Goal: Task Accomplishment & Management: Manage account settings

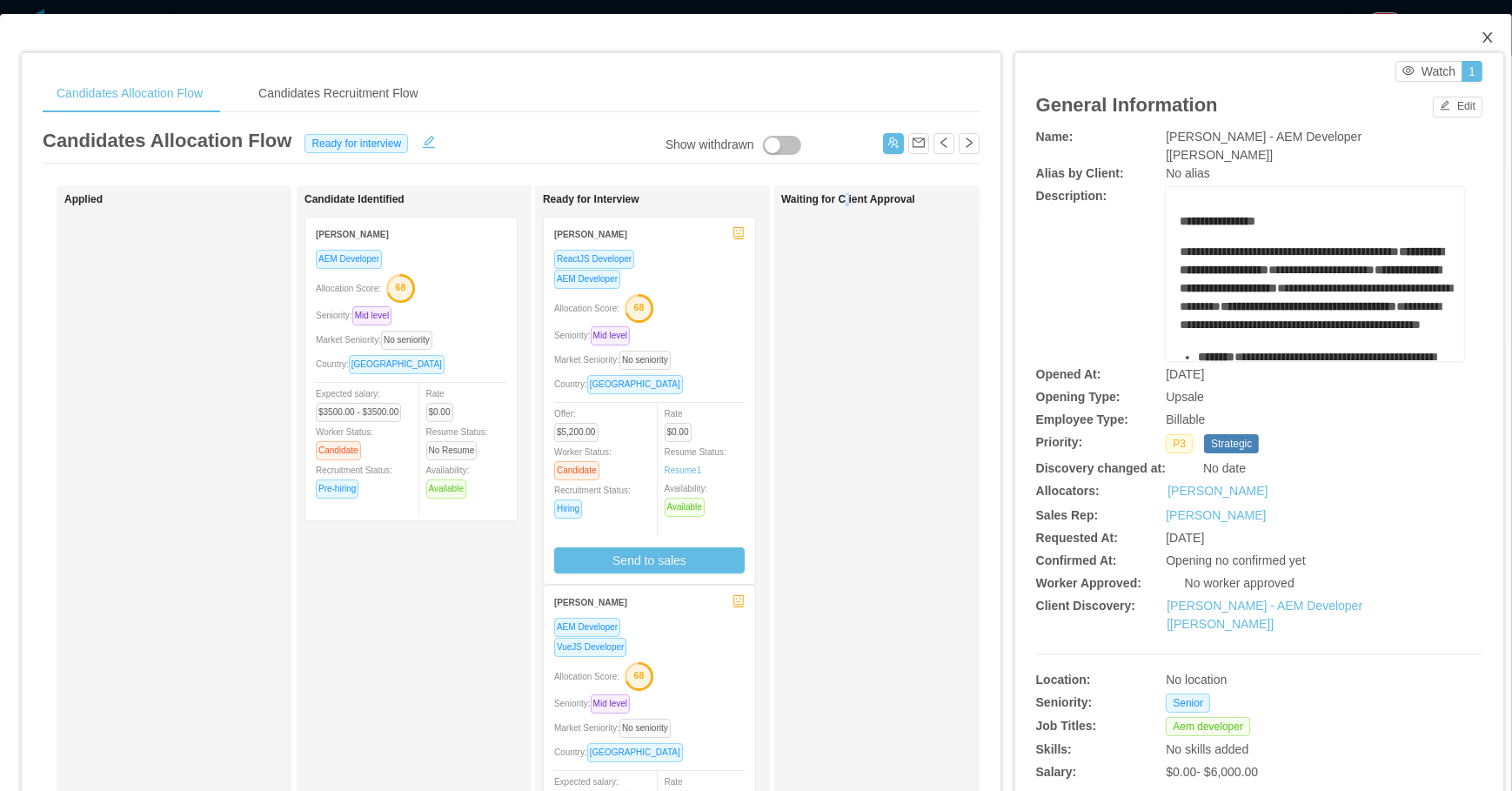
click at [1482, 34] on icon "icon: close" at bounding box center [1488, 37] width 14 height 14
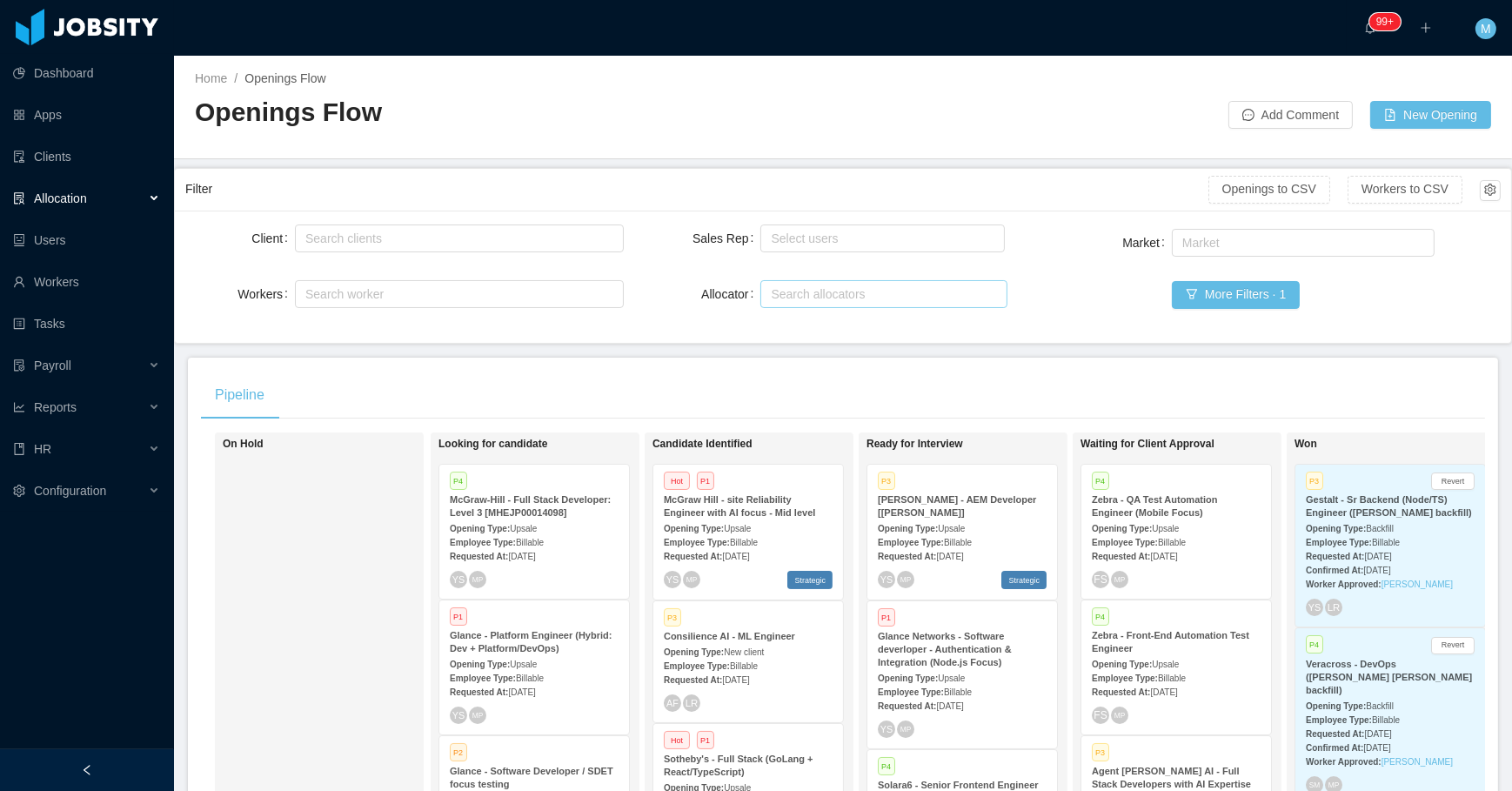
click at [776, 281] on div "Search allocators" at bounding box center [880, 294] width 231 height 26
type input "****"
click at [836, 331] on li "[PERSON_NAME]" at bounding box center [877, 326] width 245 height 28
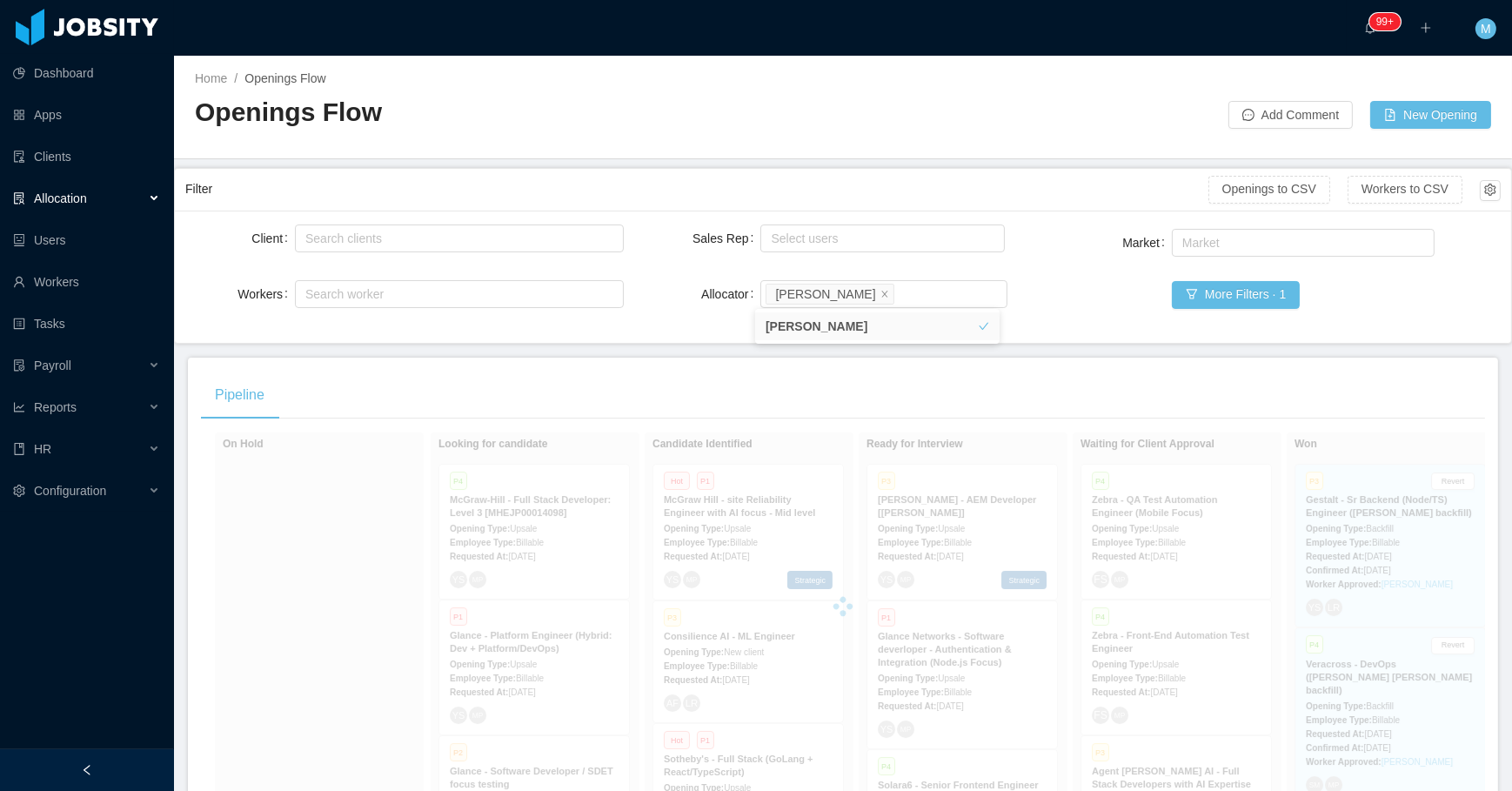
click at [689, 355] on main "Home / Openings Flow / Openings Flow Add Comment New Opening Filter Openings to…" at bounding box center [843, 423] width 1338 height 735
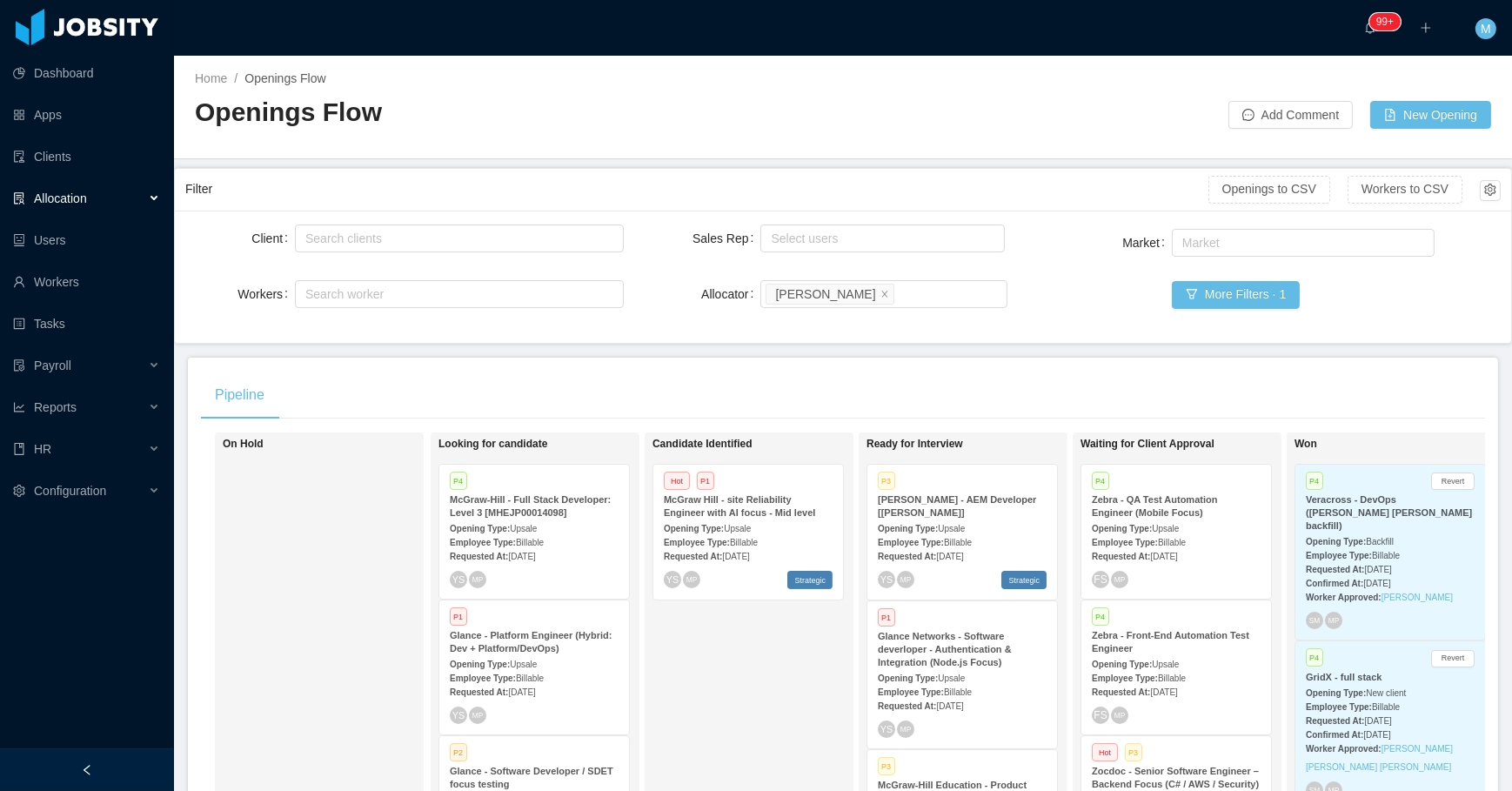
click at [98, 751] on div at bounding box center [87, 770] width 174 height 42
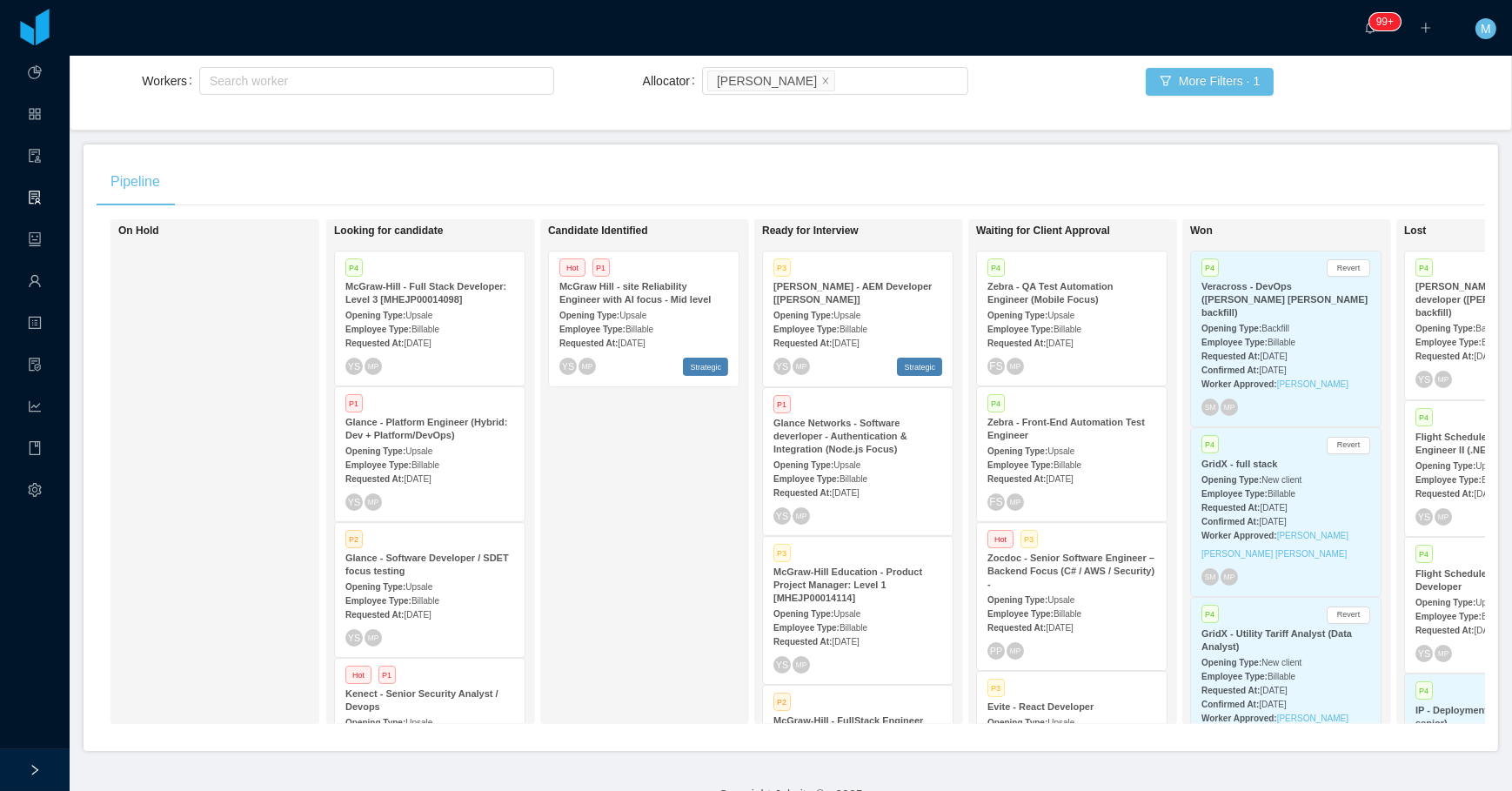
scroll to position [237, 0]
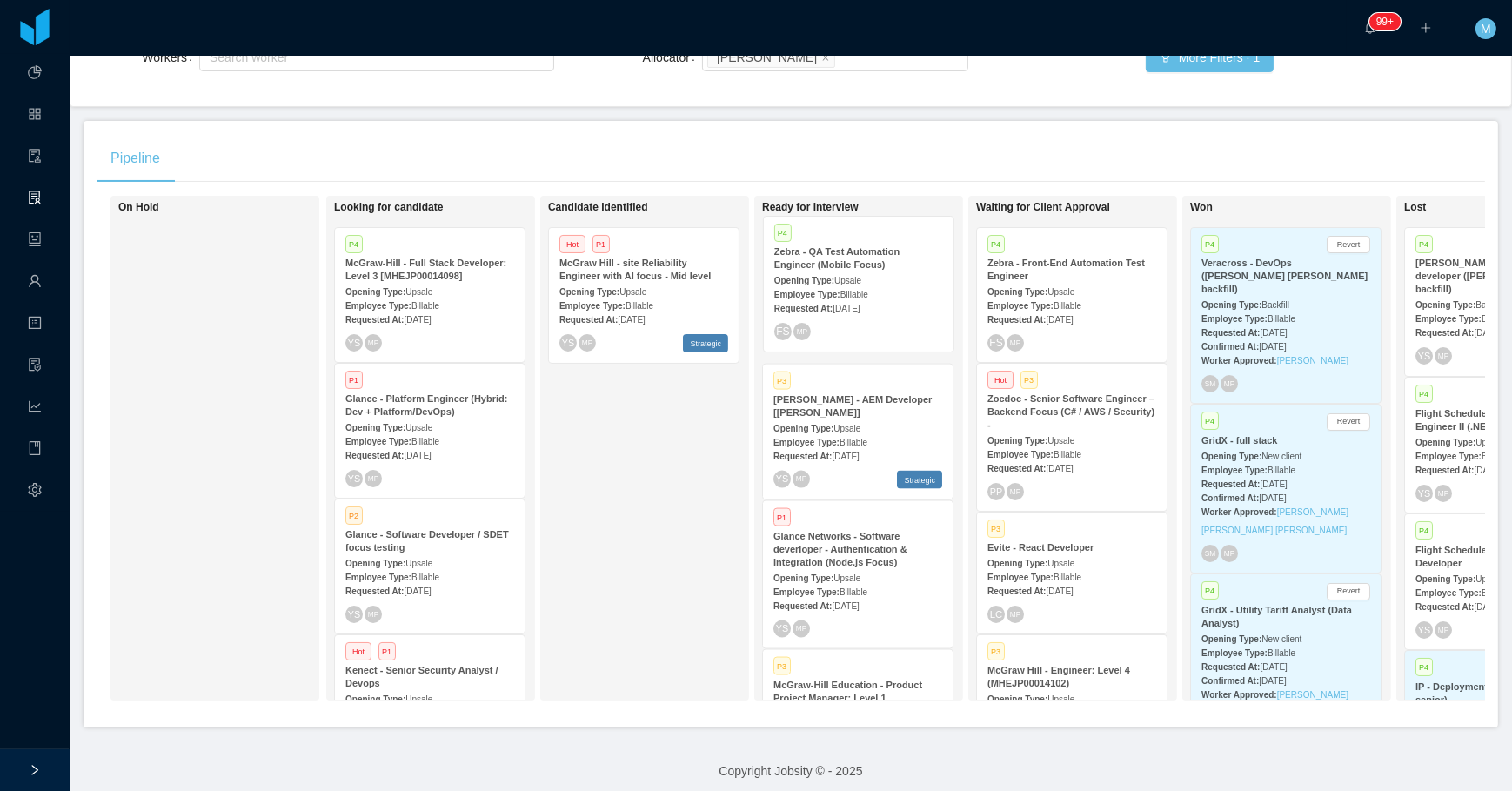
drag, startPoint x: 1026, startPoint y: 297, endPoint x: 894, endPoint y: 286, distance: 132.5
click at [894, 286] on div "On Hold Looking for candidate P4 [PERSON_NAME] - Full Stack Developer: Level 3 …" at bounding box center [791, 455] width 1389 height 519
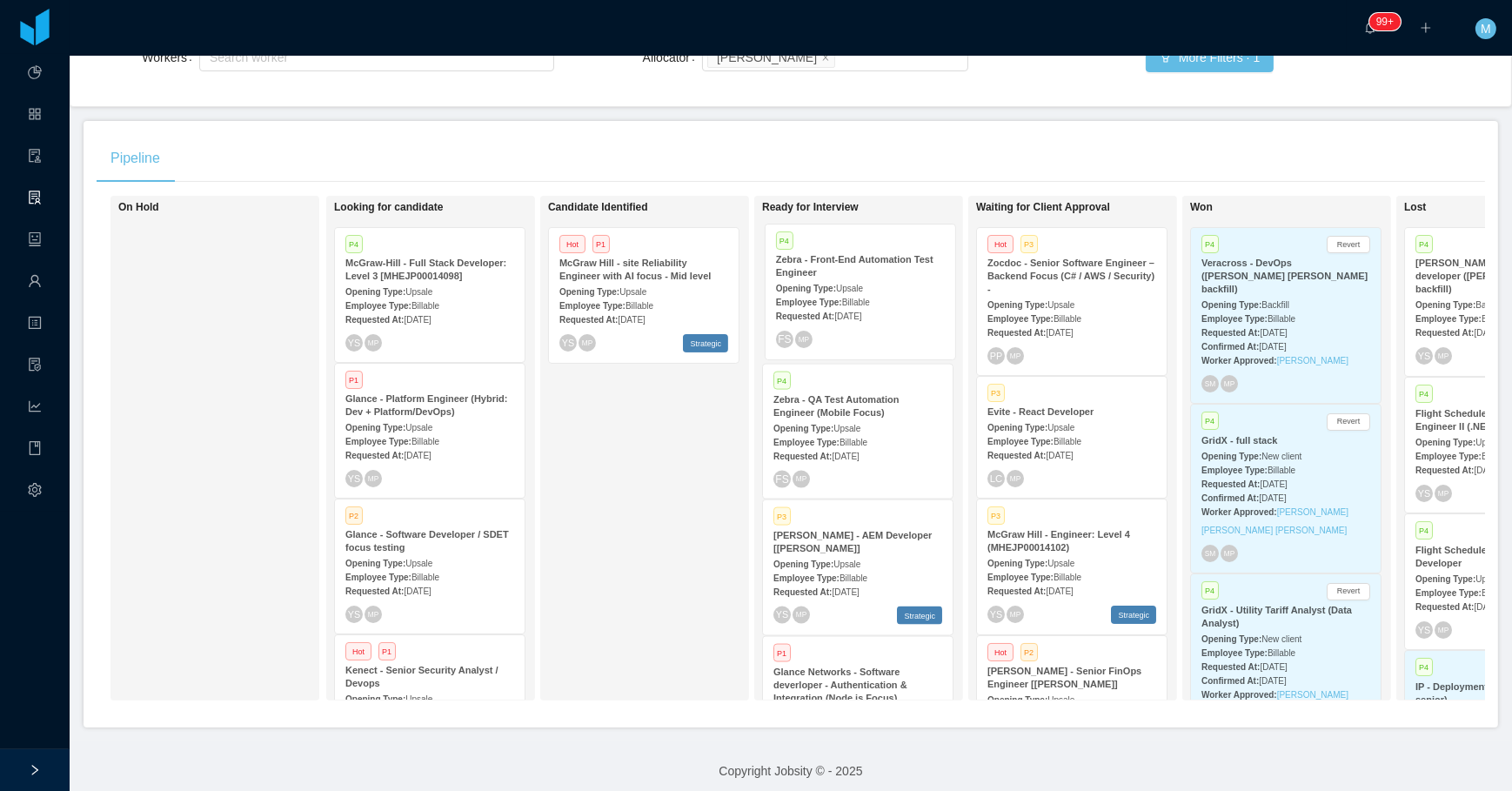
drag, startPoint x: 1105, startPoint y: 282, endPoint x: 894, endPoint y: 280, distance: 211.0
click at [894, 280] on div "On Hold Looking for candidate P4 [PERSON_NAME] - Full Stack Developer: Level 3 …" at bounding box center [791, 455] width 1389 height 519
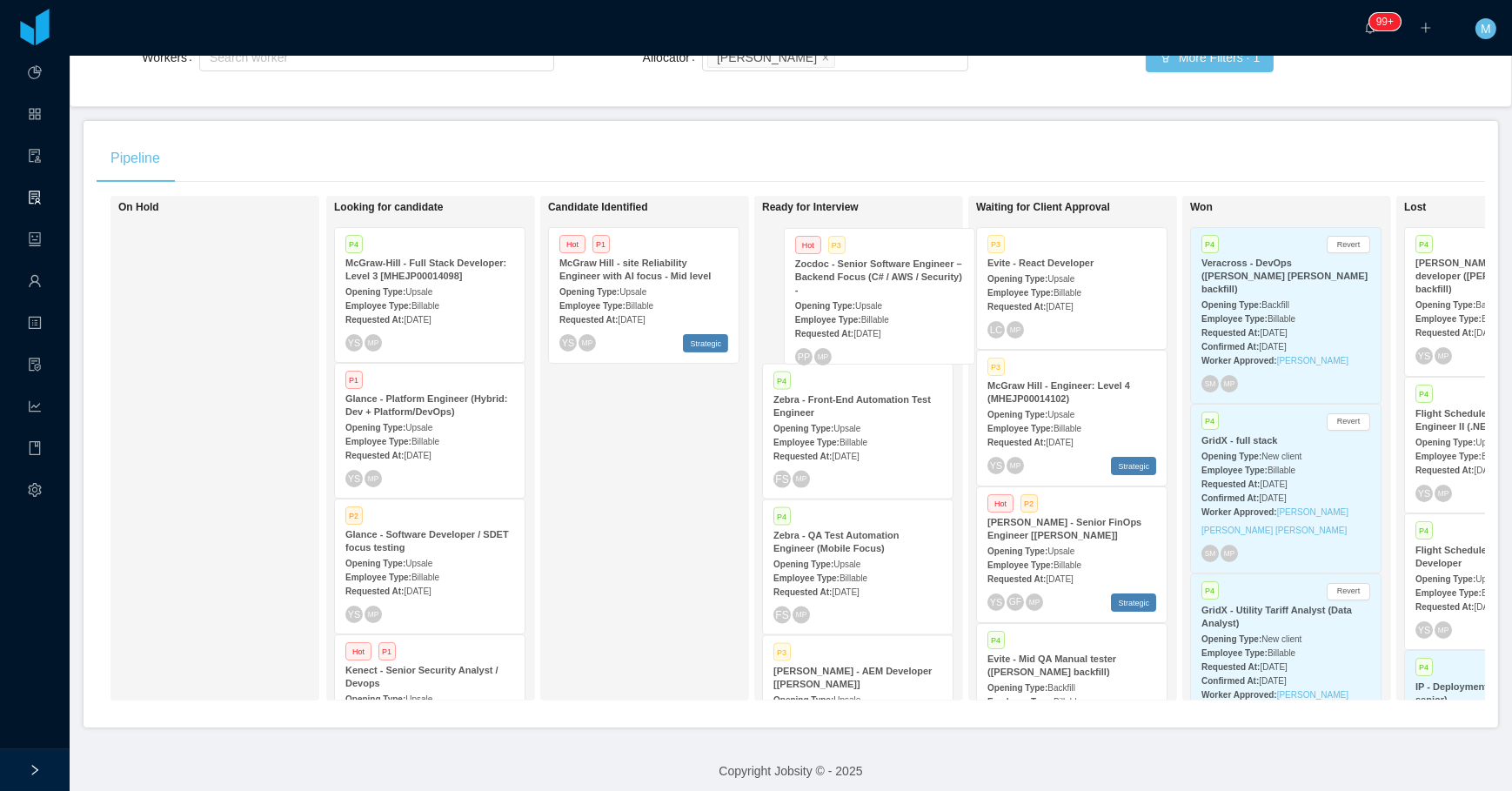
drag, startPoint x: 1105, startPoint y: 303, endPoint x: 913, endPoint y: 305, distance: 192.0
click at [913, 305] on div "On Hold Looking for candidate P4 [PERSON_NAME] - Full Stack Developer: Level 3 …" at bounding box center [791, 455] width 1389 height 519
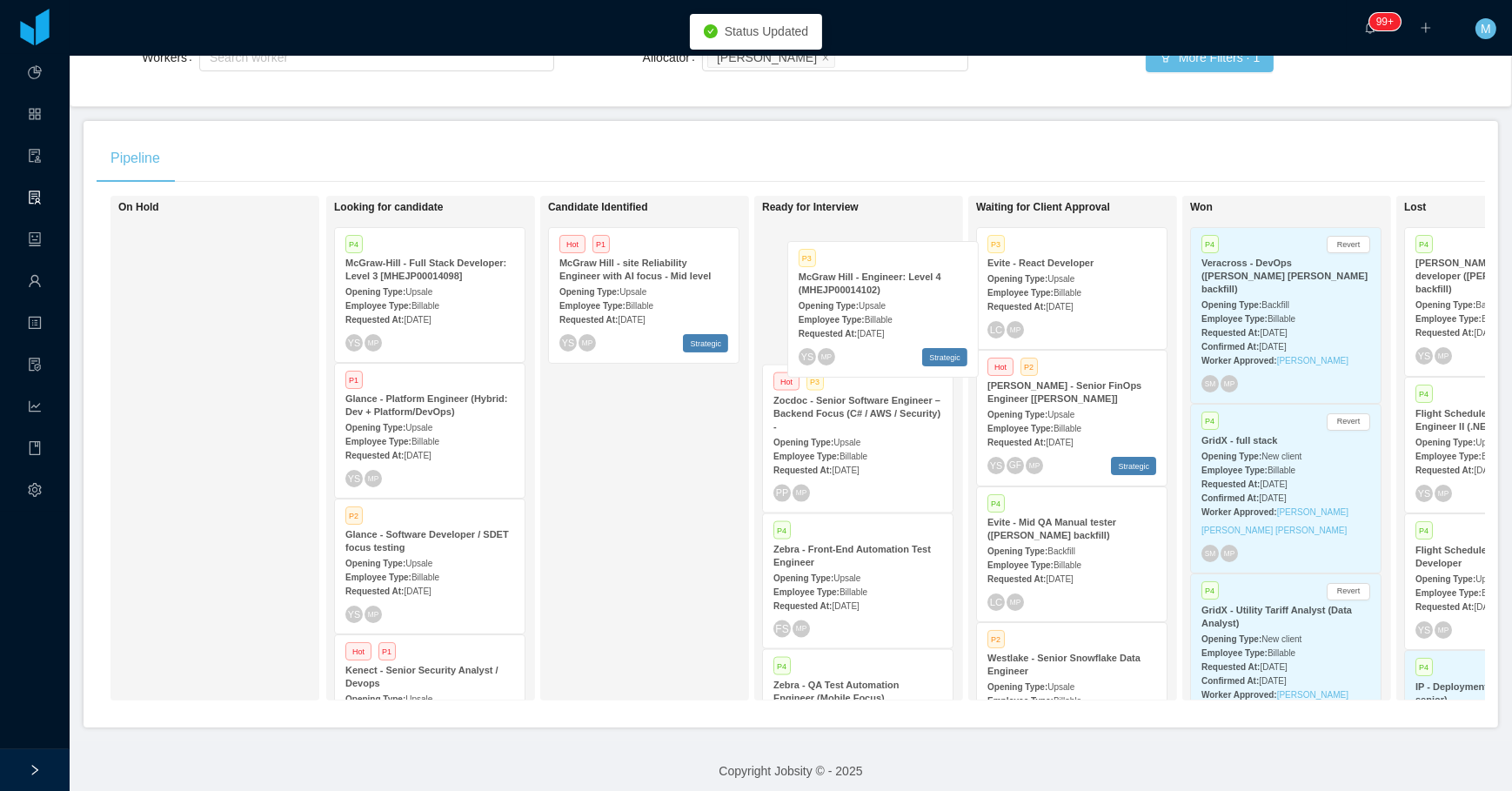
drag, startPoint x: 1065, startPoint y: 424, endPoint x: 874, endPoint y: 313, distance: 220.9
click at [874, 316] on div "On Hold Looking for candidate P4 [PERSON_NAME] - Full Stack Developer: Level 3 …" at bounding box center [791, 455] width 1389 height 519
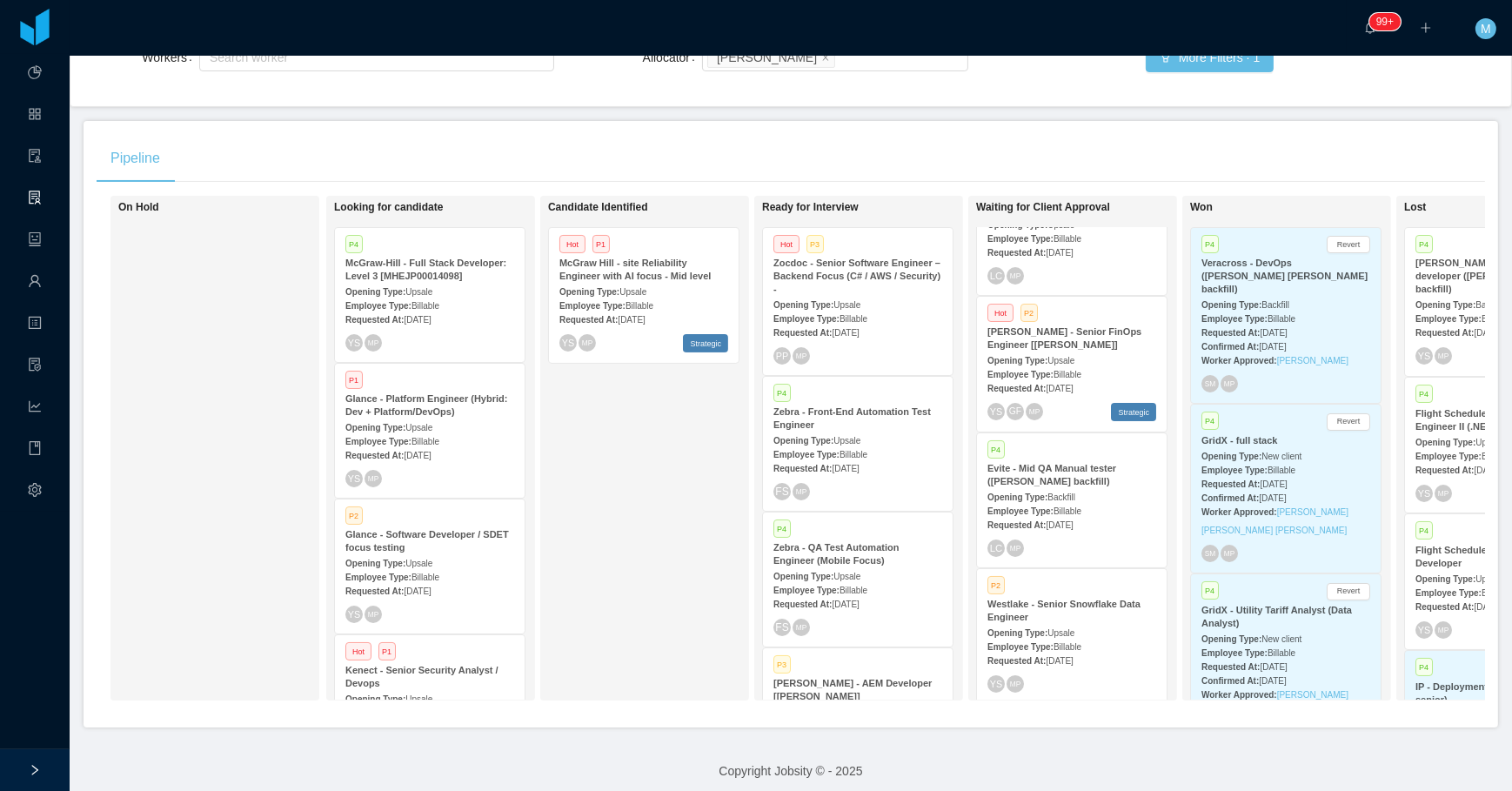
scroll to position [78, 0]
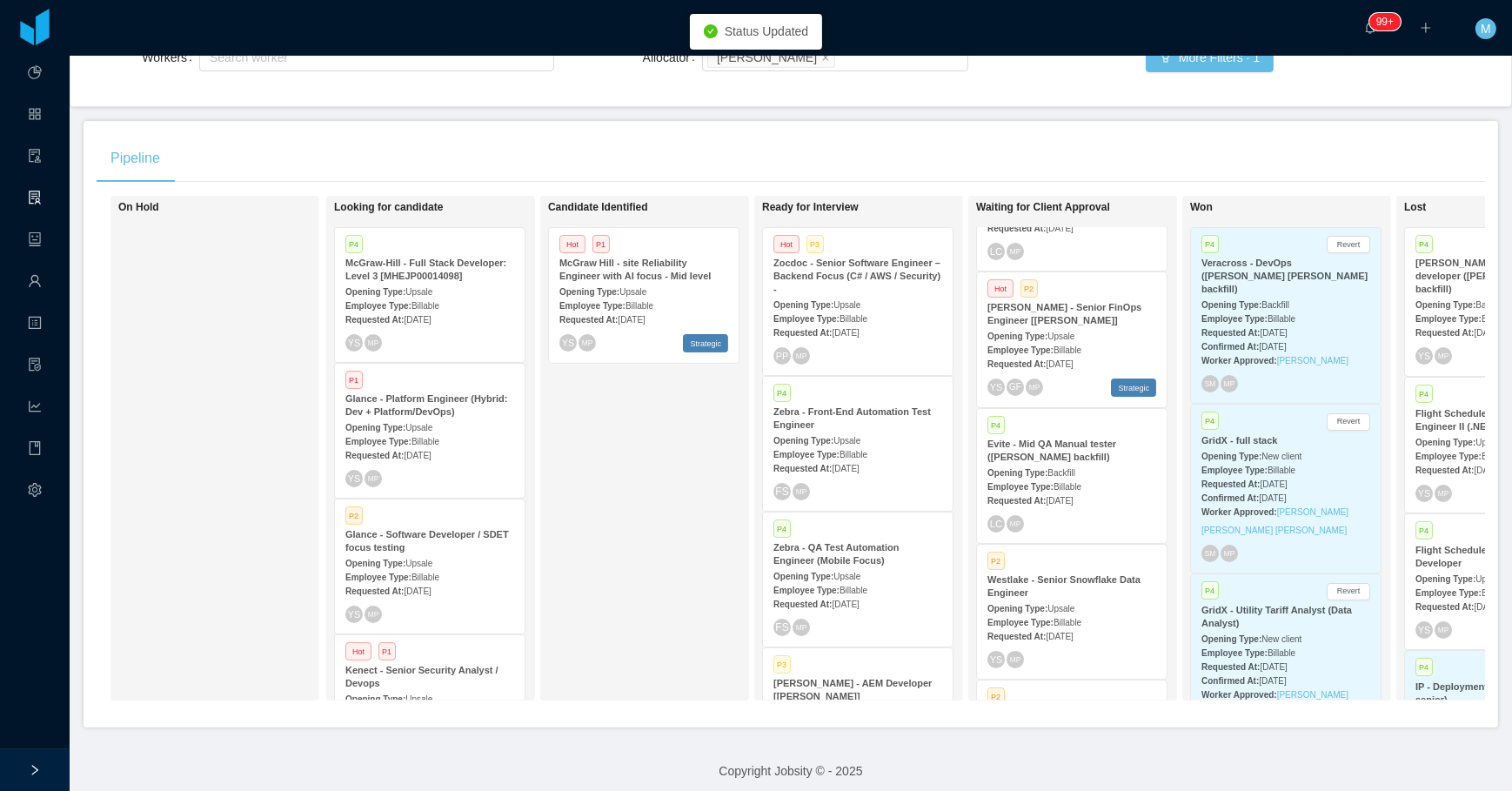
click at [1073, 498] on span "[DATE]" at bounding box center [1060, 501] width 27 height 10
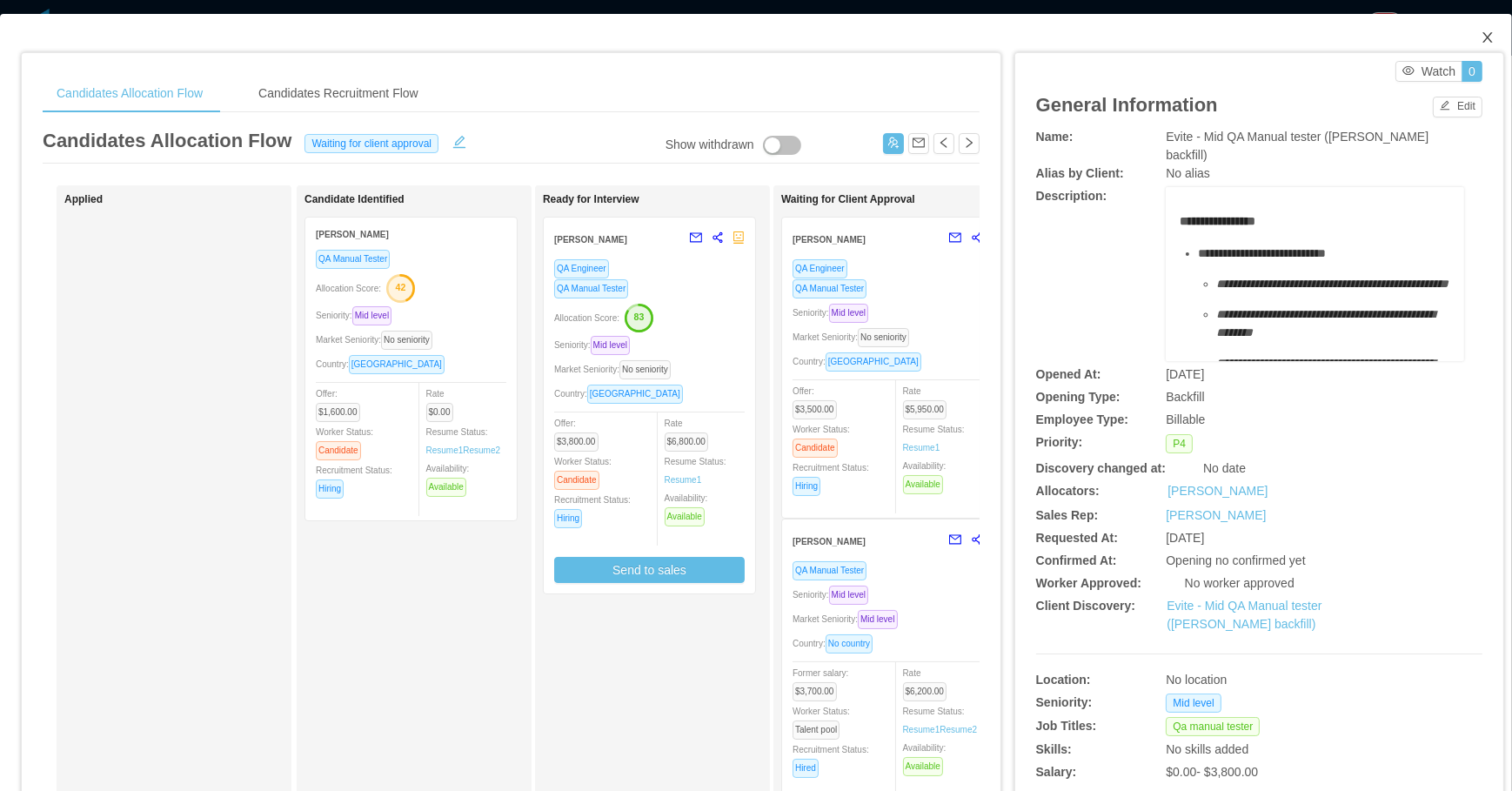
click at [1483, 43] on icon "icon: close" at bounding box center [1488, 37] width 10 height 11
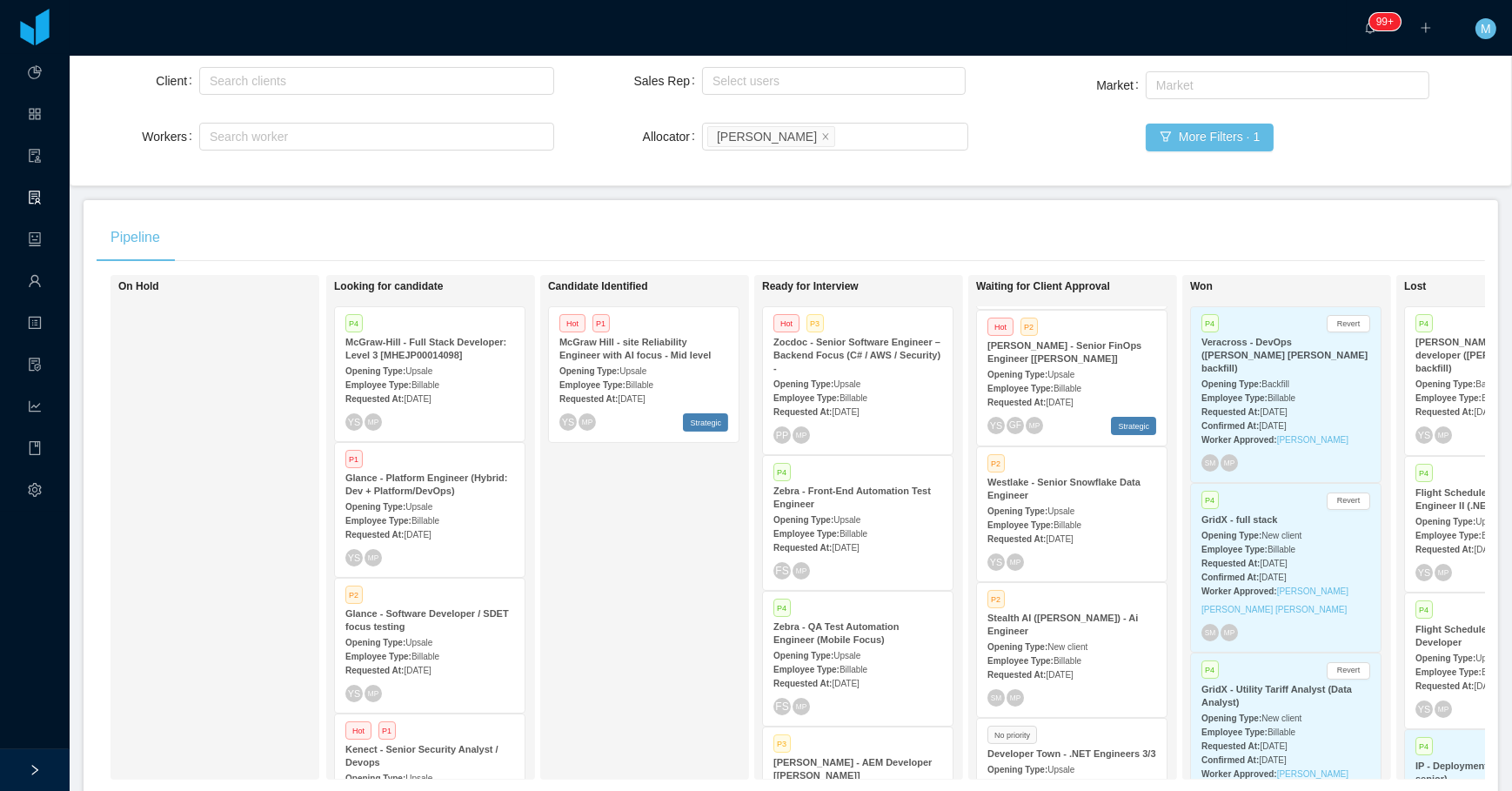
scroll to position [158, 0]
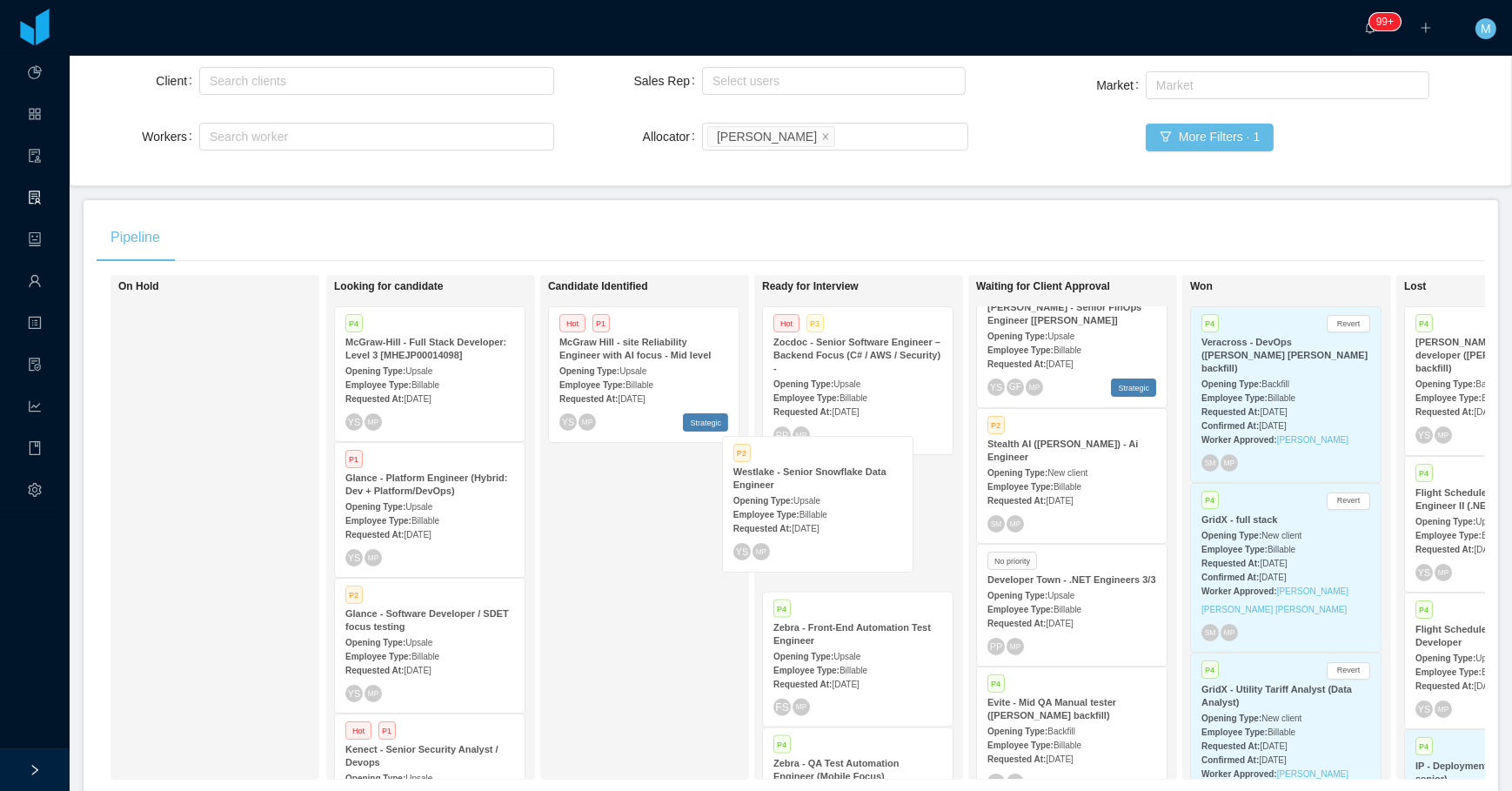
drag, startPoint x: 1073, startPoint y: 493, endPoint x: 820, endPoint y: 523, distance: 254.8
click at [820, 523] on div "On Hold Looking for candidate P4 [PERSON_NAME] - Full Stack Developer: Level 3 …" at bounding box center [791, 534] width 1389 height 519
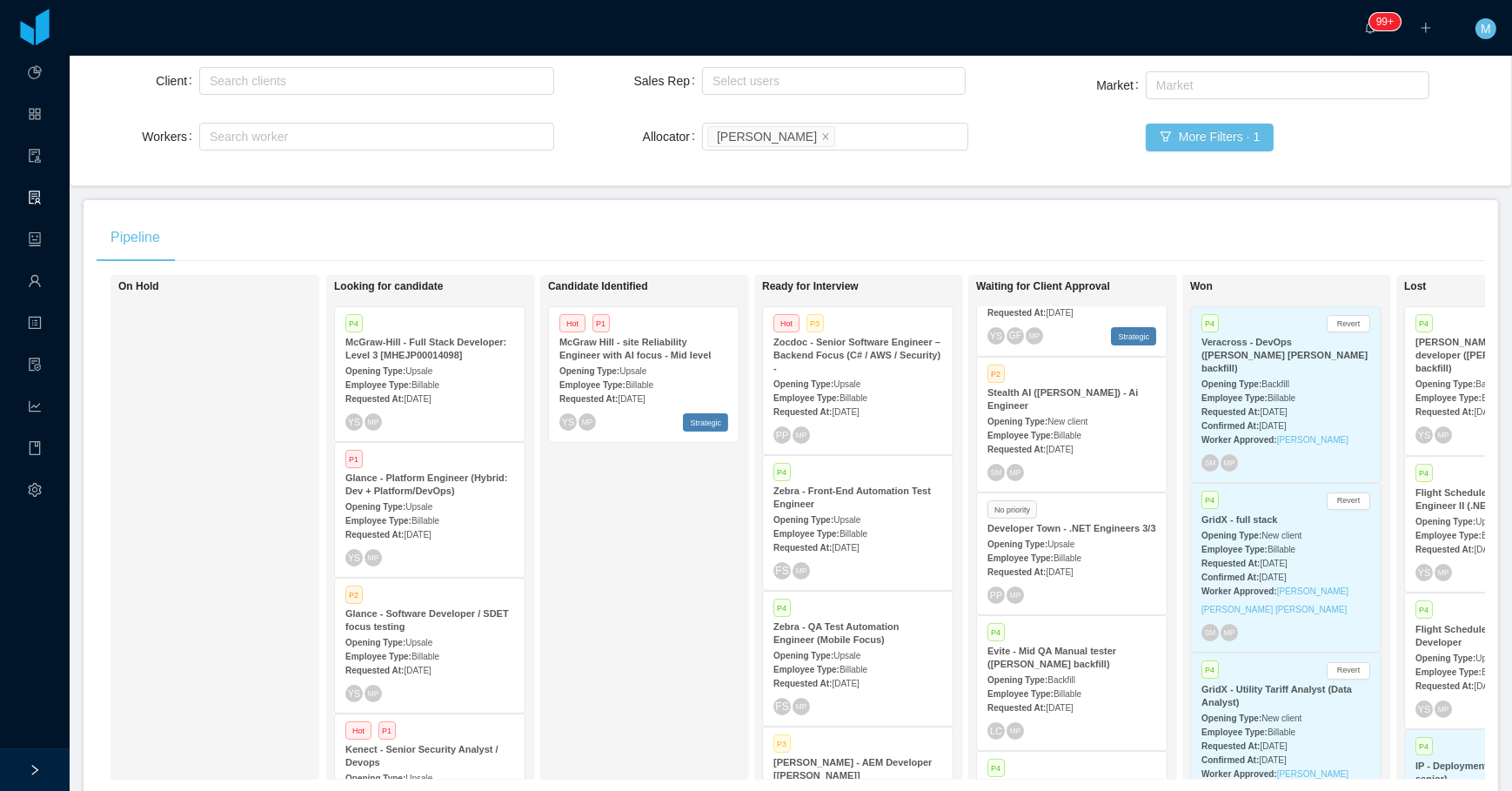
scroll to position [237, 0]
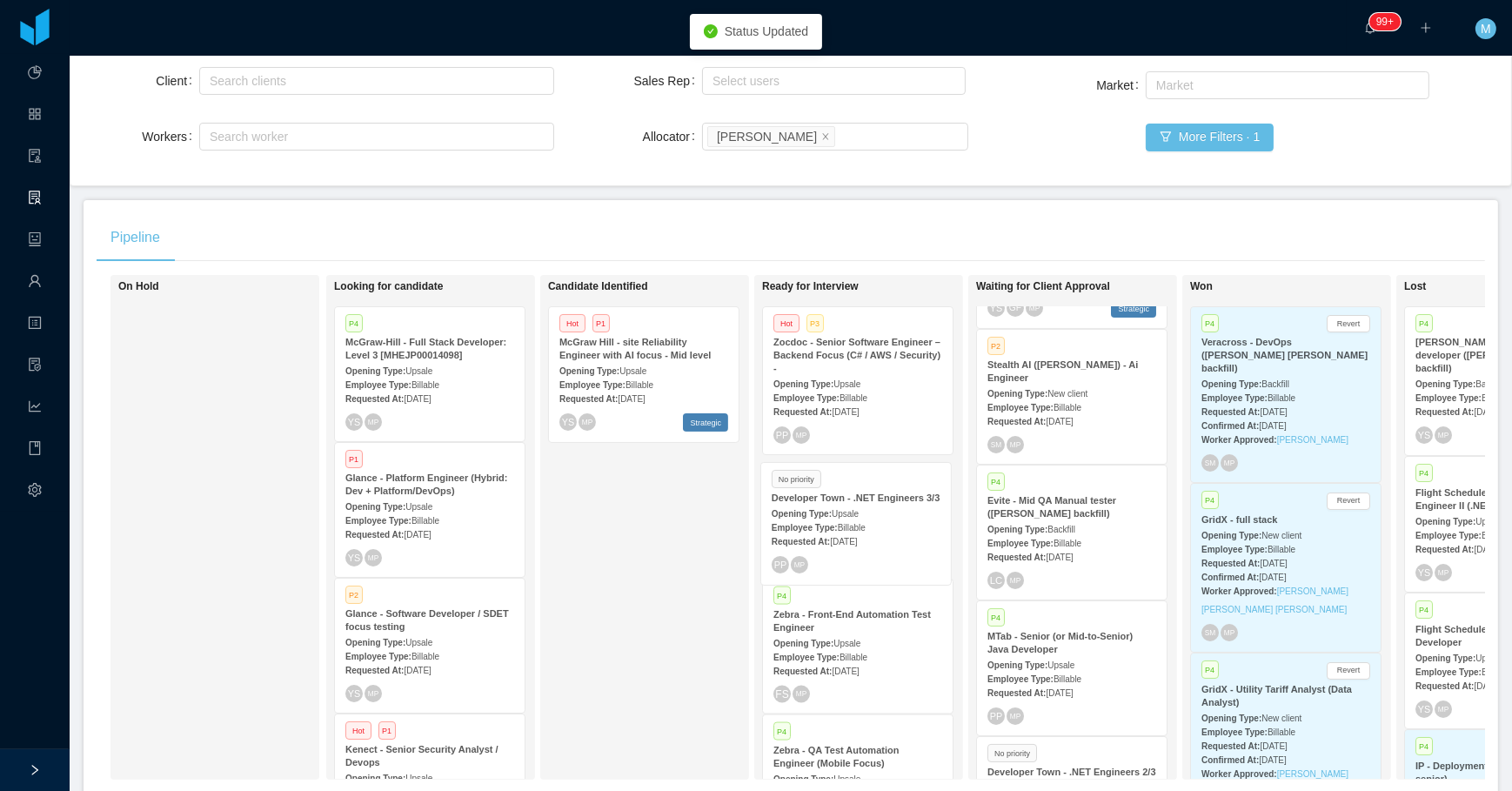
drag, startPoint x: 1089, startPoint y: 543, endPoint x: 873, endPoint y: 541, distance: 216.0
click at [873, 541] on div "On Hold Looking for candidate P4 [PERSON_NAME] - Full Stack Developer: Level 3 …" at bounding box center [791, 534] width 1389 height 519
click at [1087, 531] on div "Opening Type: Backfill" at bounding box center [1071, 529] width 169 height 19
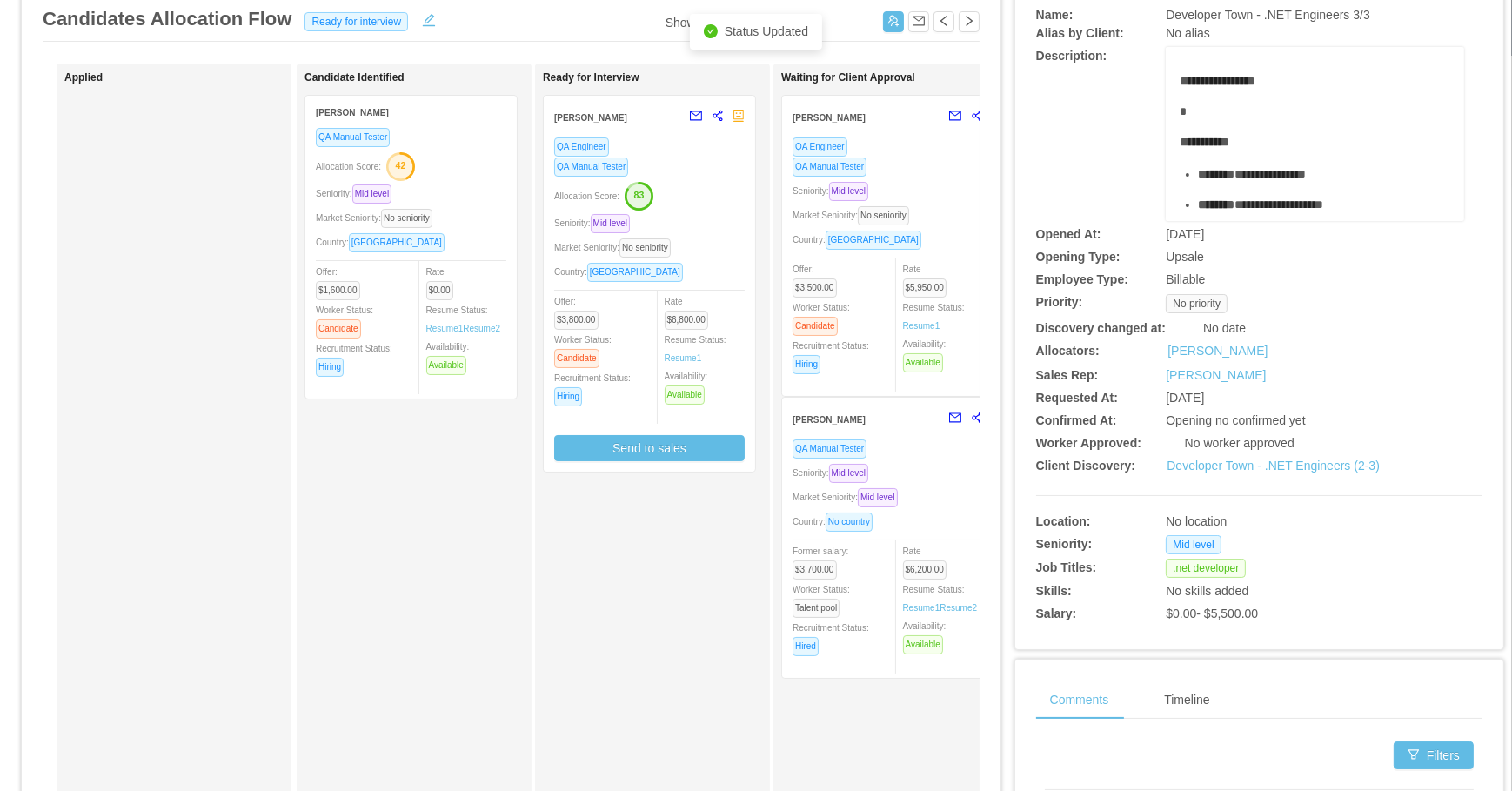
scroll to position [237, 0]
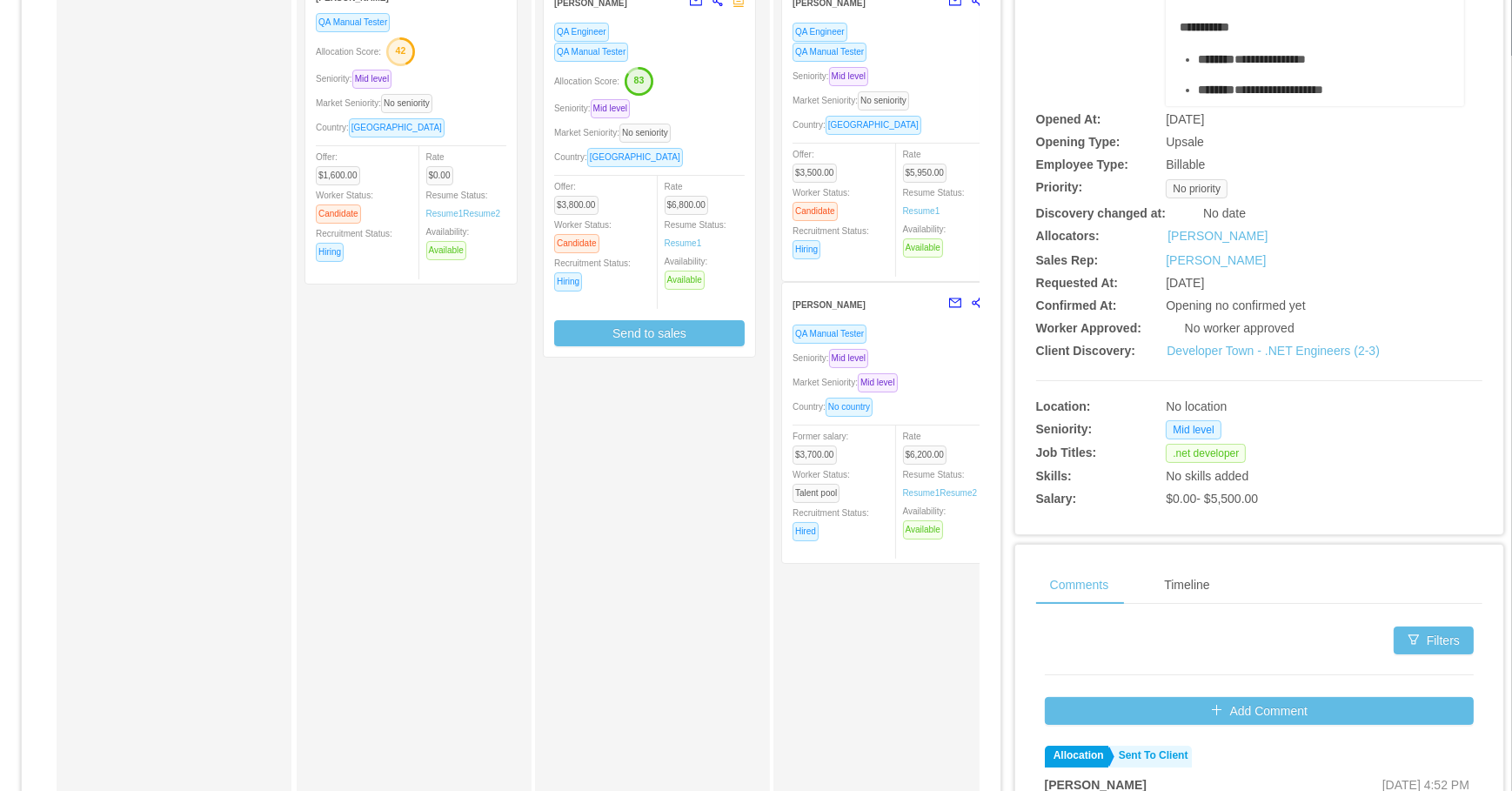
click at [937, 376] on div "Market Seniority: Mid level" at bounding box center [887, 382] width 190 height 20
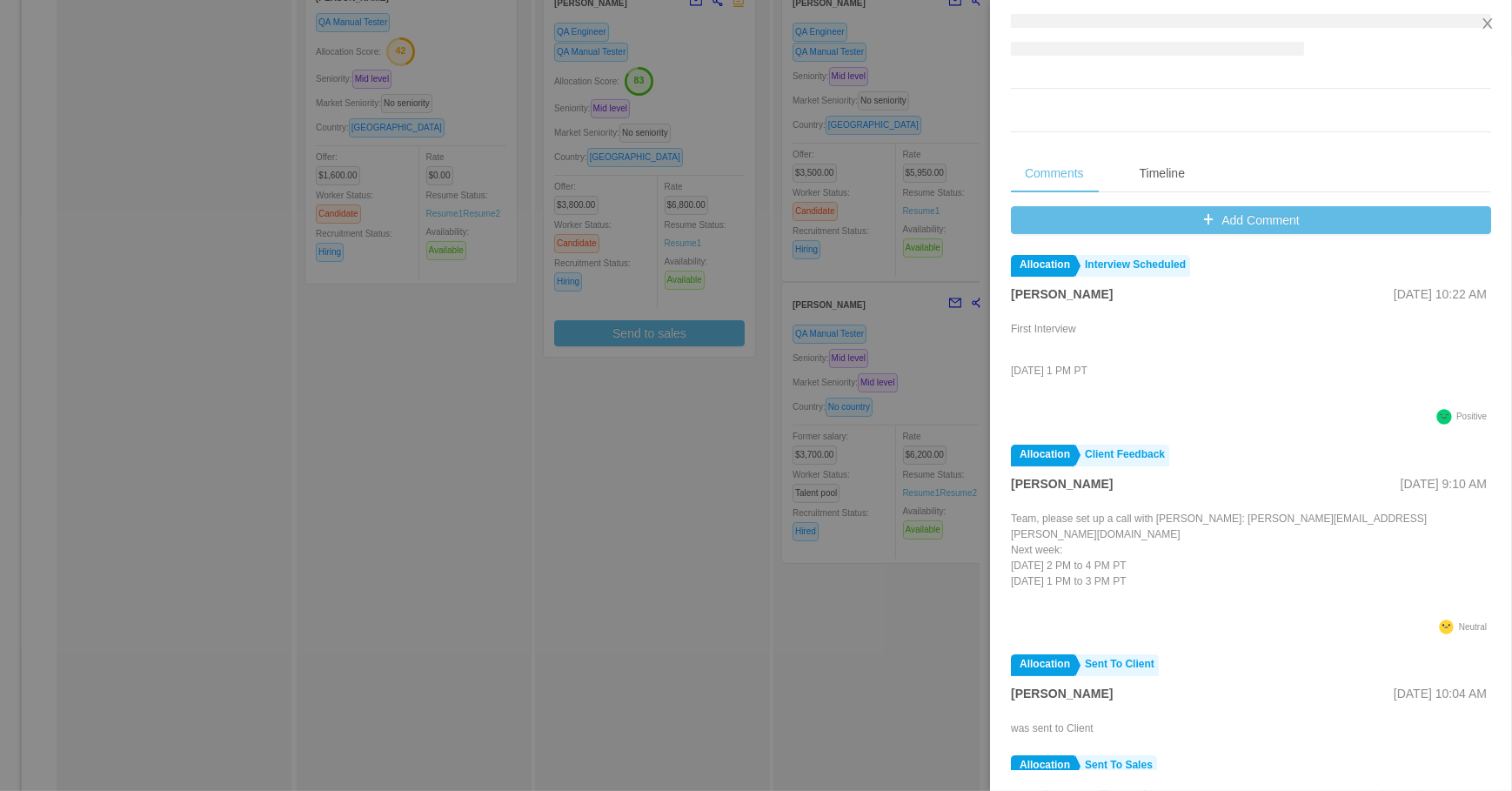
scroll to position [639, 0]
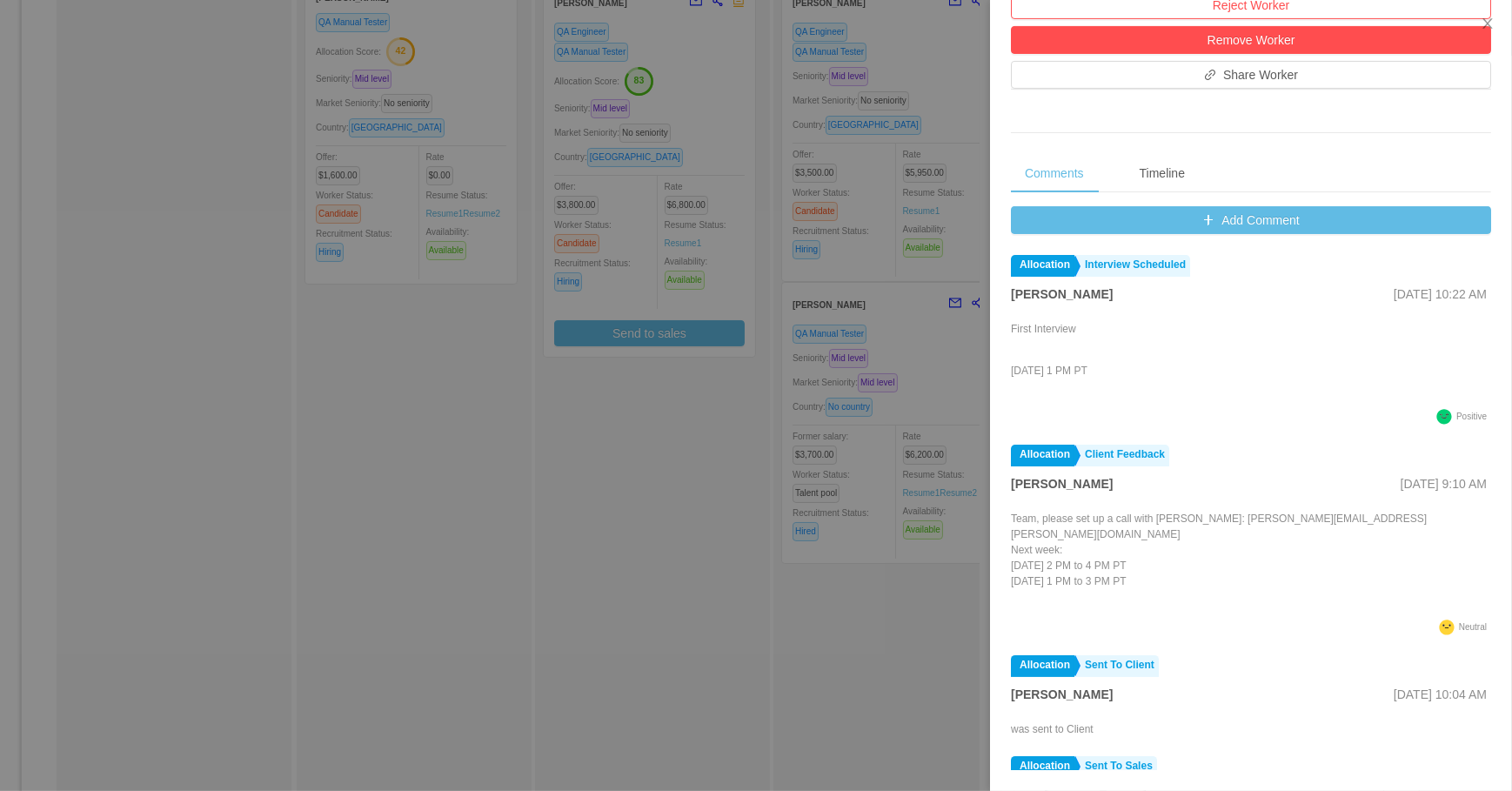
click at [690, 505] on div at bounding box center [756, 395] width 1512 height 791
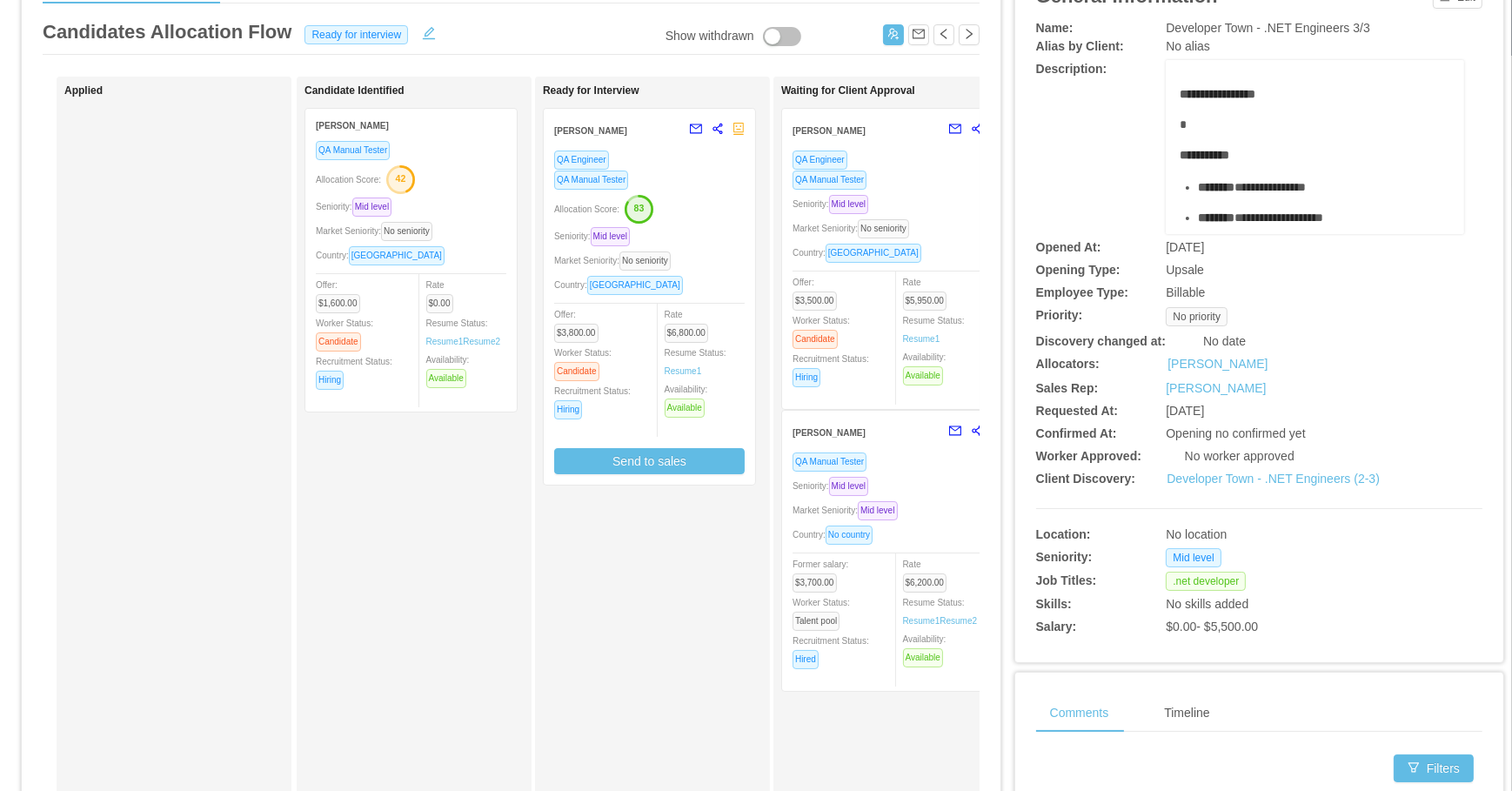
scroll to position [0, 0]
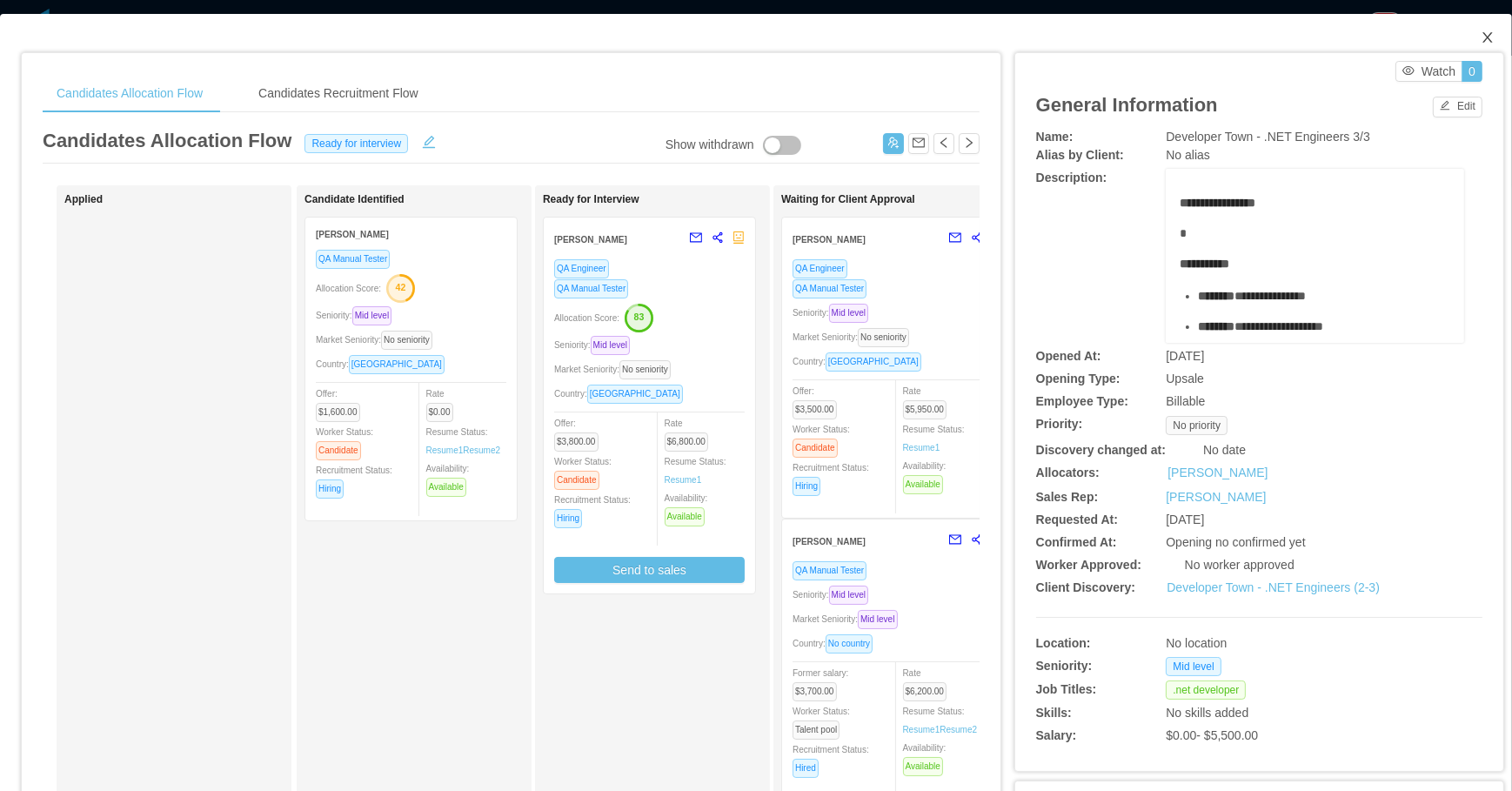
drag, startPoint x: 1487, startPoint y: 42, endPoint x: 1323, endPoint y: 108, distance: 176.8
click at [1486, 44] on span "Close" at bounding box center [1488, 38] width 49 height 49
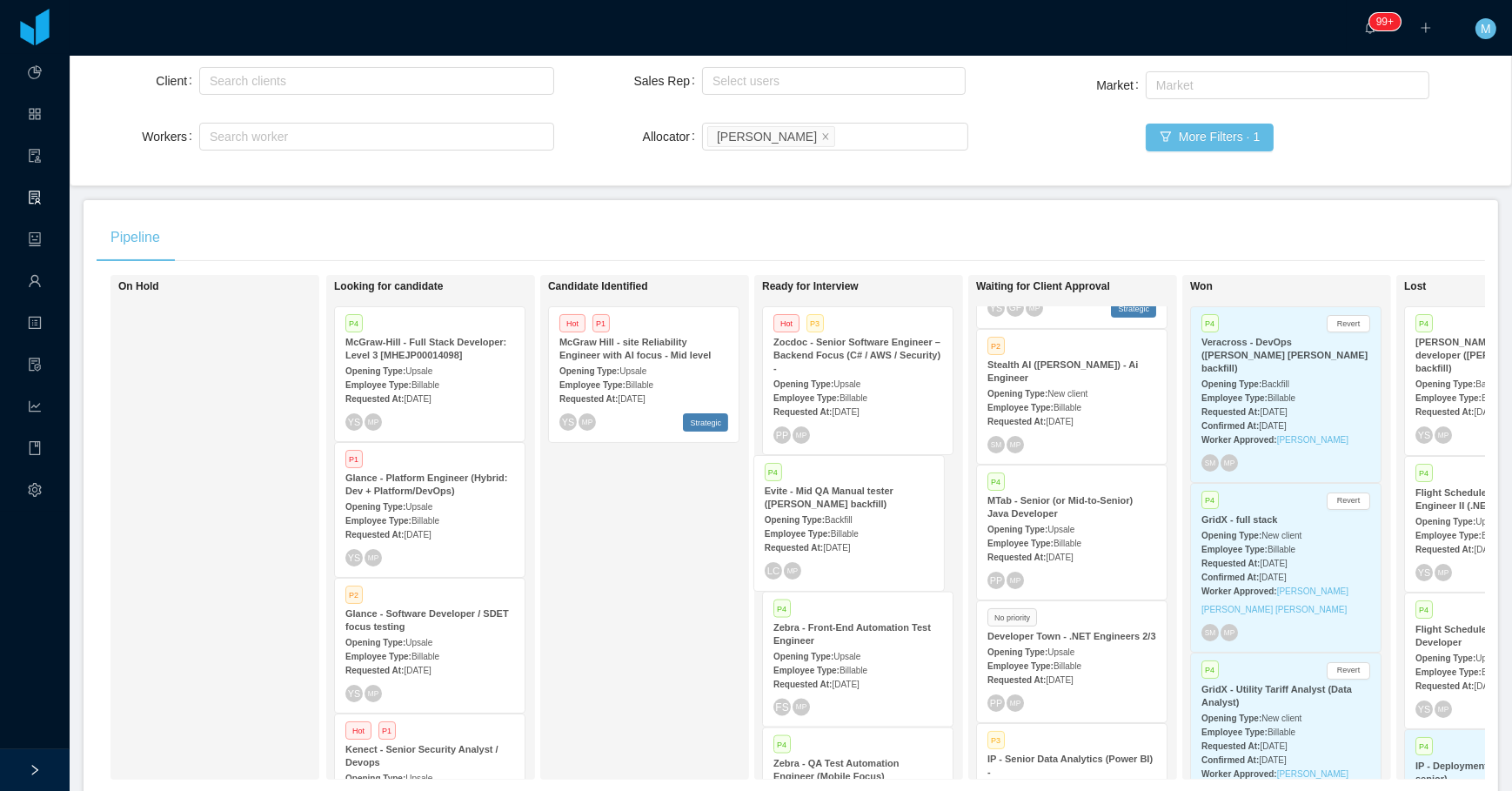
drag, startPoint x: 1095, startPoint y: 543, endPoint x: 863, endPoint y: 531, distance: 232.3
click at [863, 531] on div "On Hold Looking for candidate P4 [PERSON_NAME] - Full Stack Developer: Level 3 …" at bounding box center [791, 534] width 1389 height 519
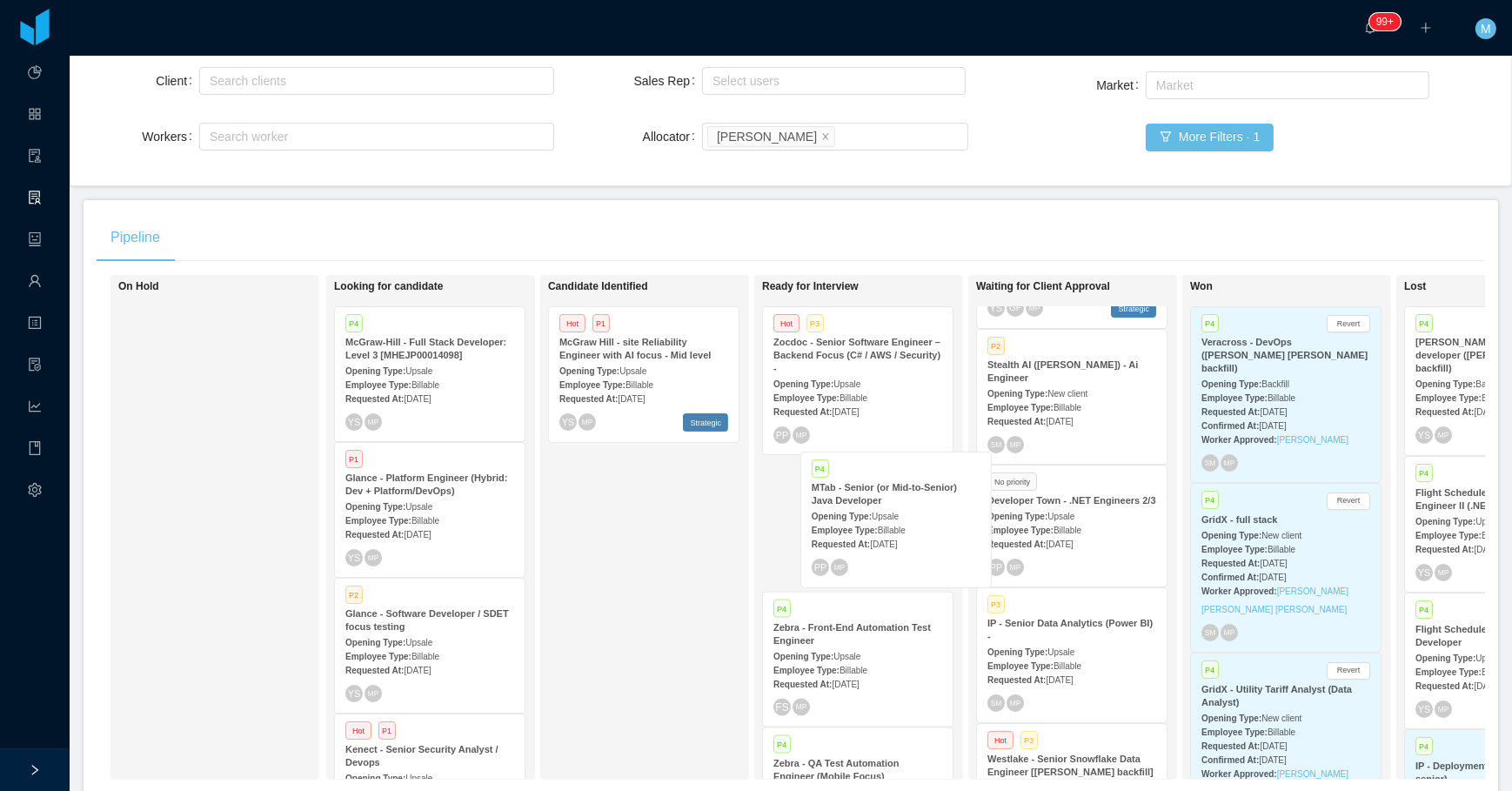
drag, startPoint x: 1108, startPoint y: 532, endPoint x: 911, endPoint y: 512, distance: 198.0
click at [911, 512] on div "On Hold Looking for candidate P4 [PERSON_NAME] - Full Stack Developer: Level 3 …" at bounding box center [791, 534] width 1389 height 519
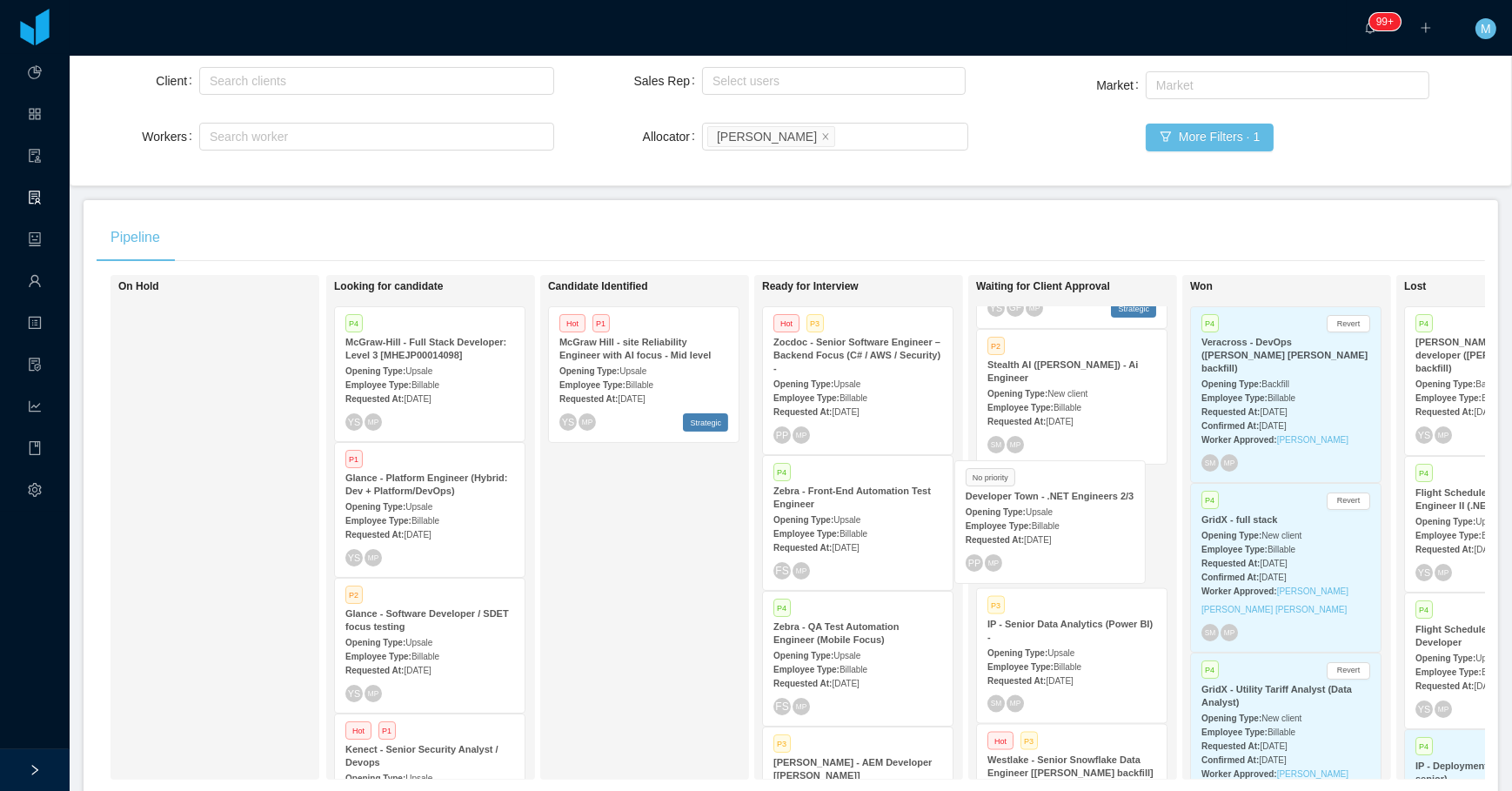
drag, startPoint x: 1109, startPoint y: 531, endPoint x: 1093, endPoint y: 531, distance: 16.0
click at [1093, 531] on div "Waiting for Client Approval P3 Evite - React Developer Opening Type: Upsale Emp…" at bounding box center [1098, 589] width 244 height 1087
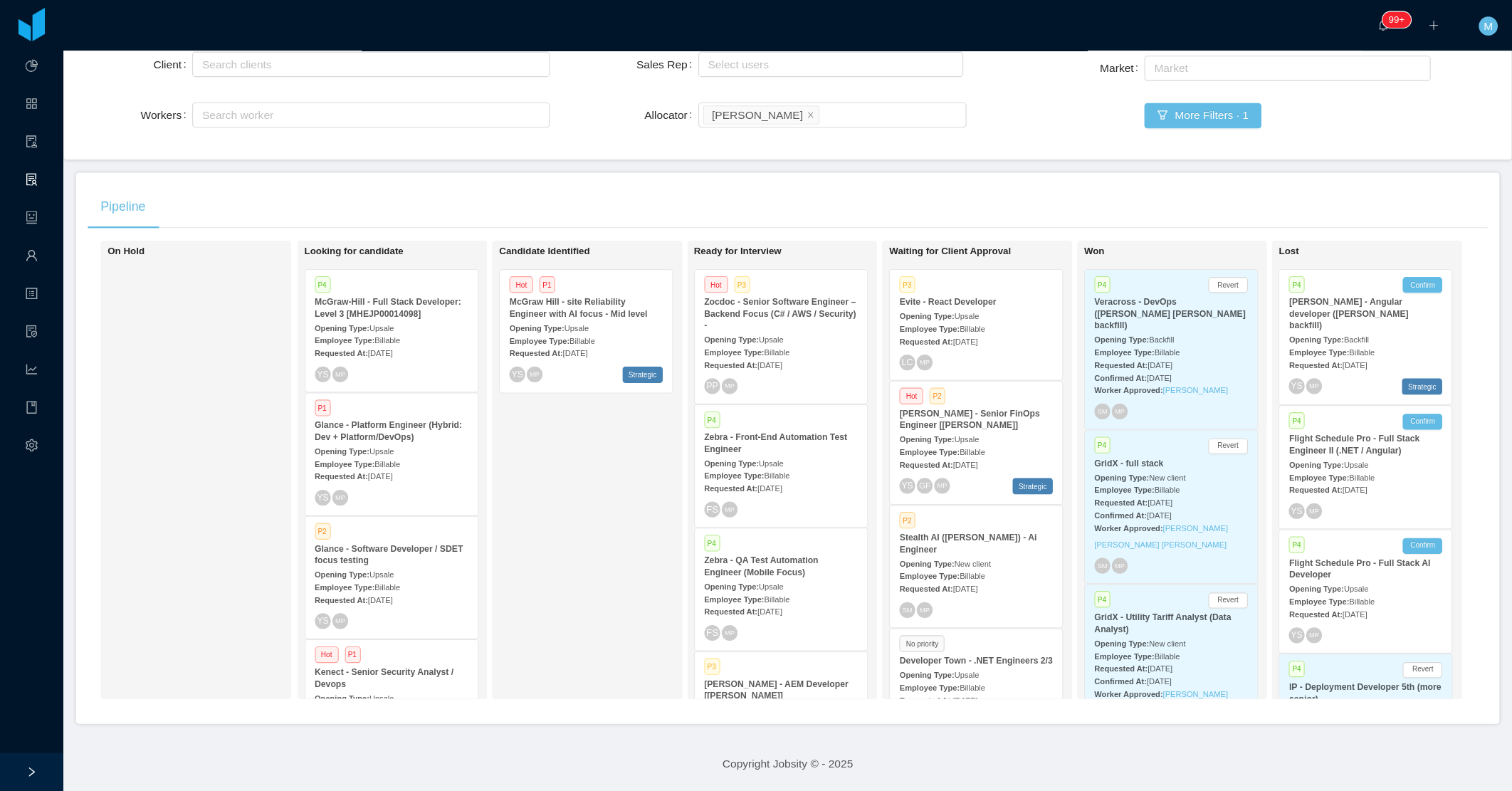
scroll to position [69, 0]
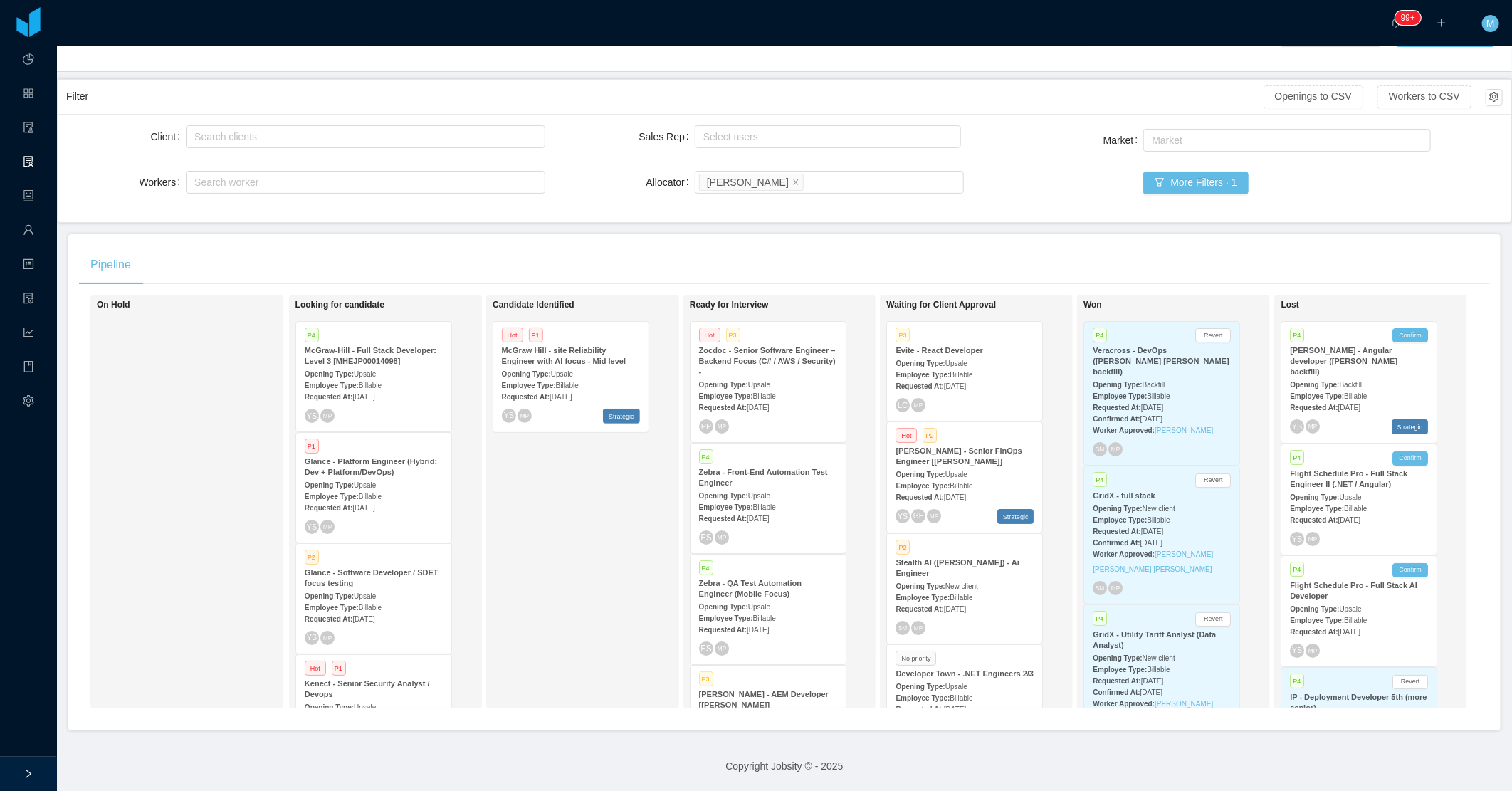
drag, startPoint x: 1202, startPoint y: 0, endPoint x: 957, endPoint y: 230, distance: 336.0
click at [957, 234] on div "Pipeline On Hold Looking for candidate P4 [PERSON_NAME] - Full Stack Developer:…" at bounding box center [785, 482] width 1432 height 496
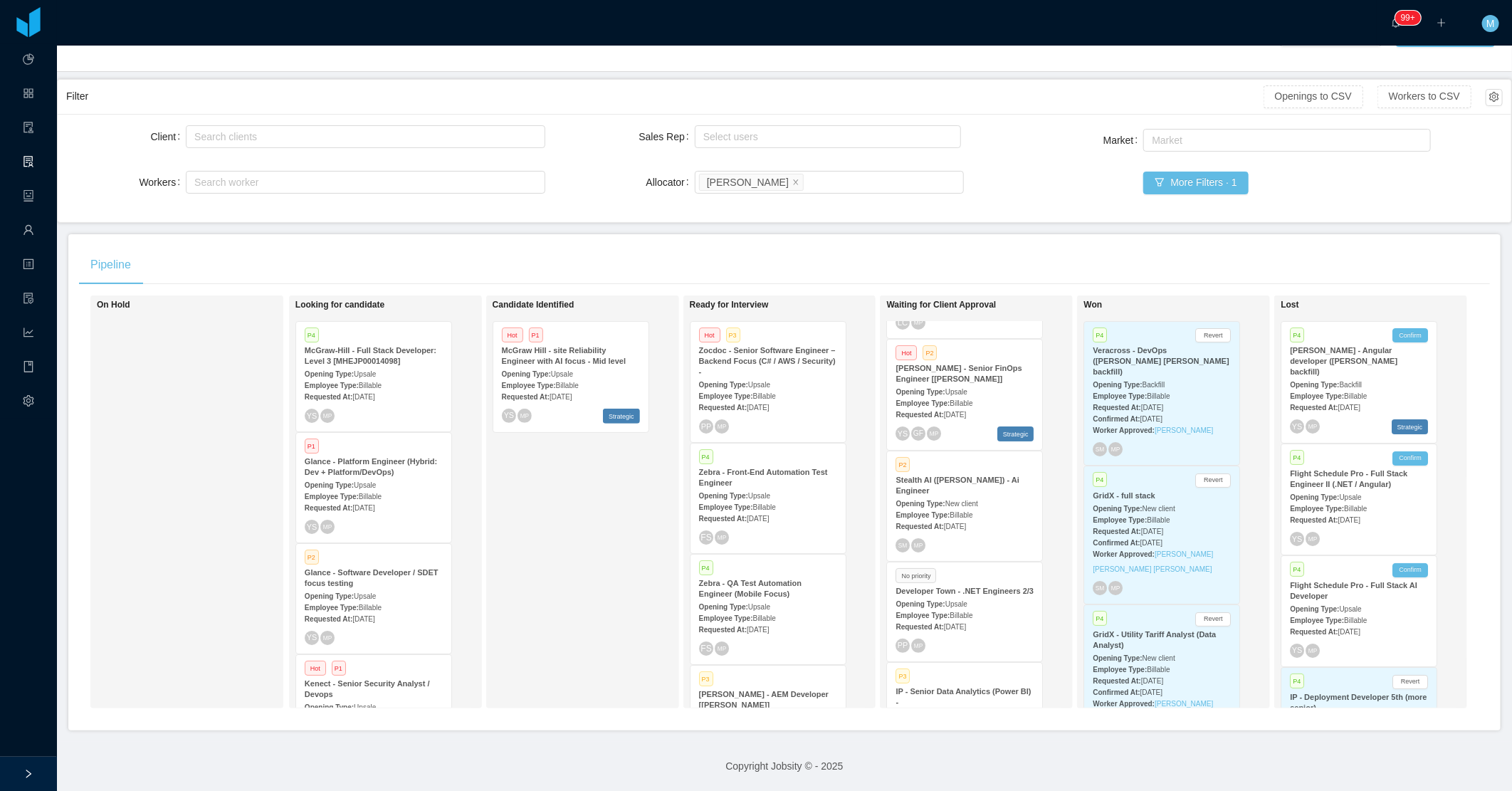
scroll to position [0, 0]
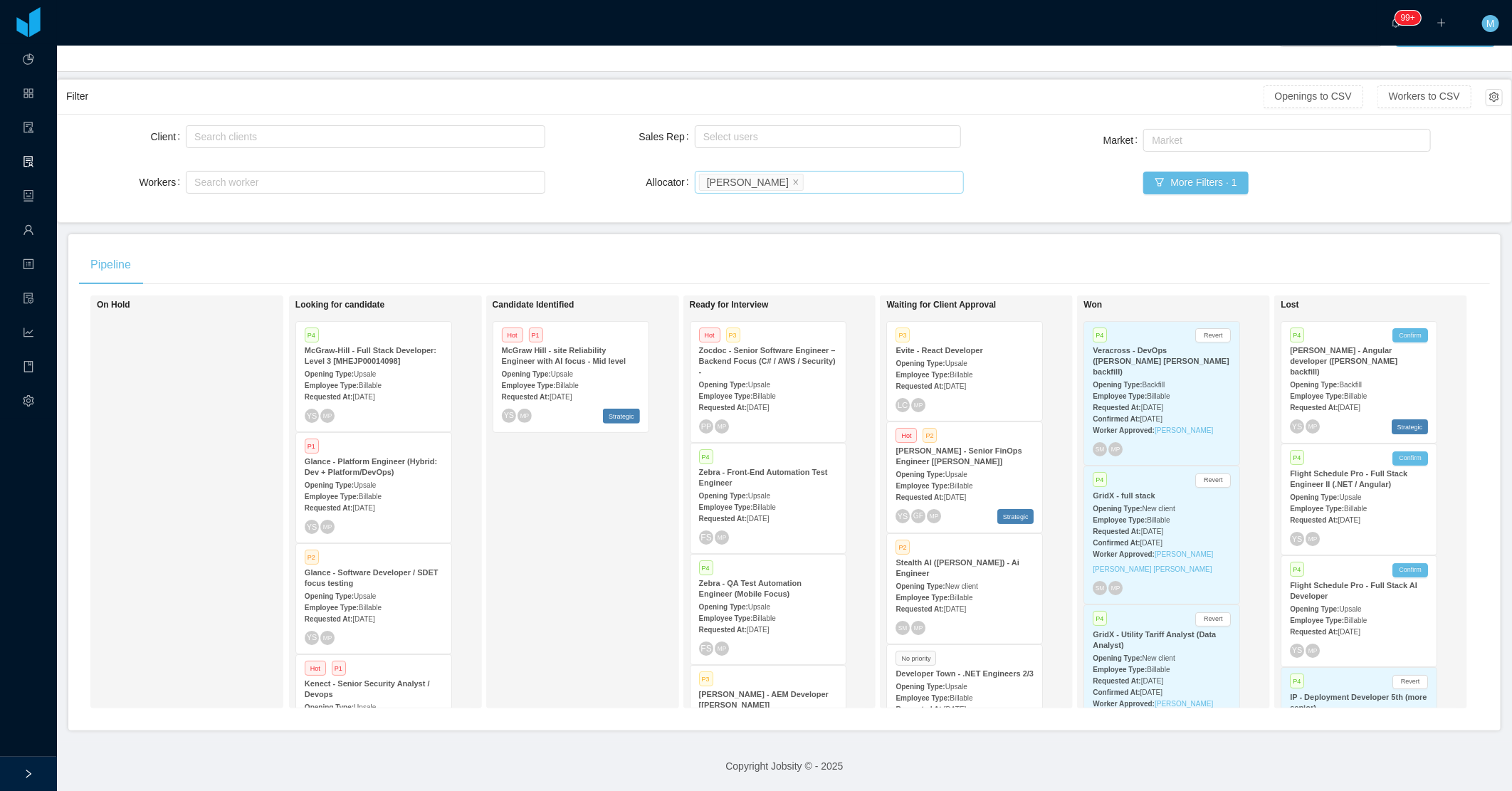
click at [822, 172] on div "Search allocators [PERSON_NAME]" at bounding box center [826, 182] width 256 height 22
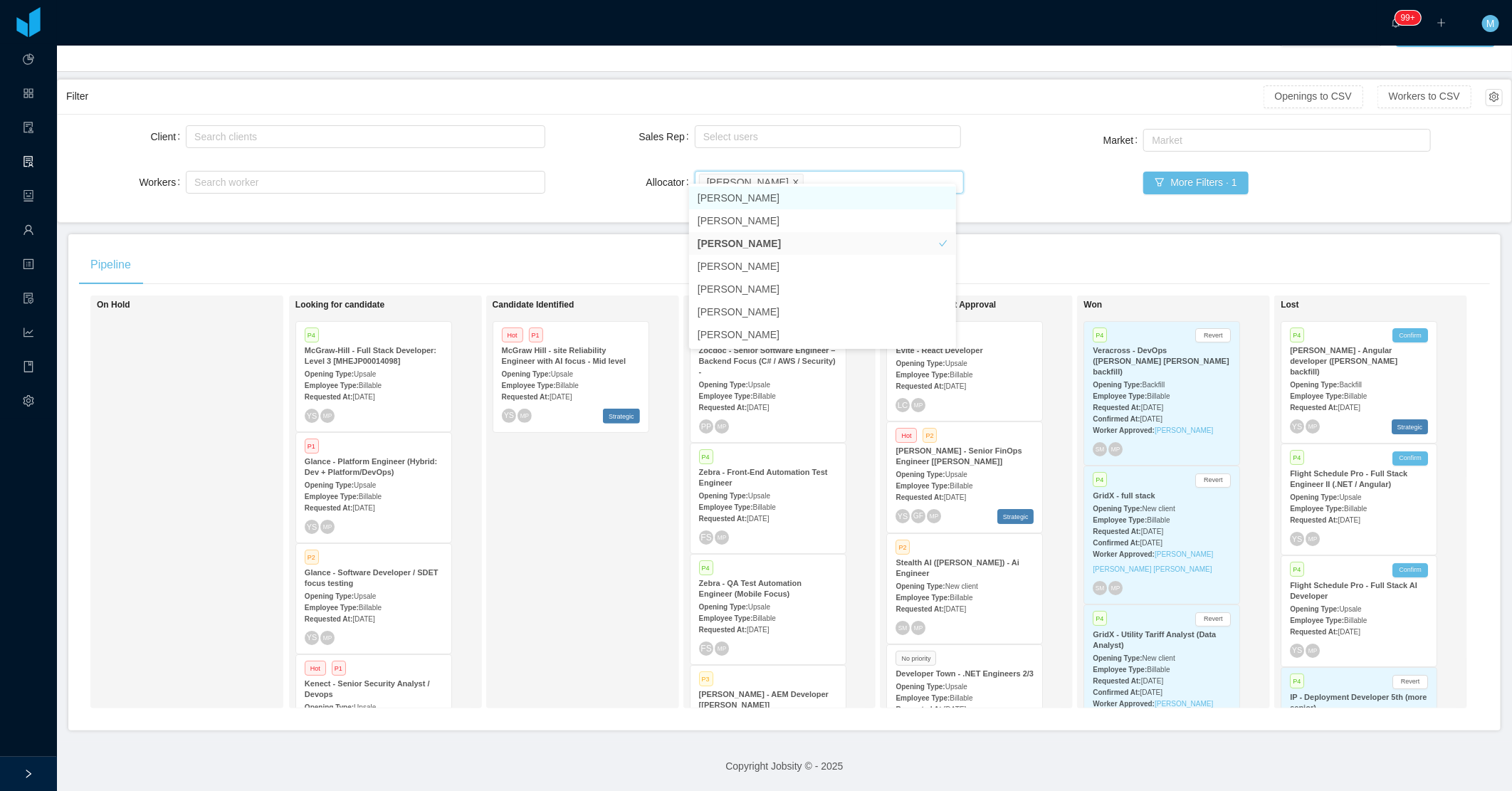
click at [793, 179] on icon "icon: close" at bounding box center [795, 181] width 5 height 5
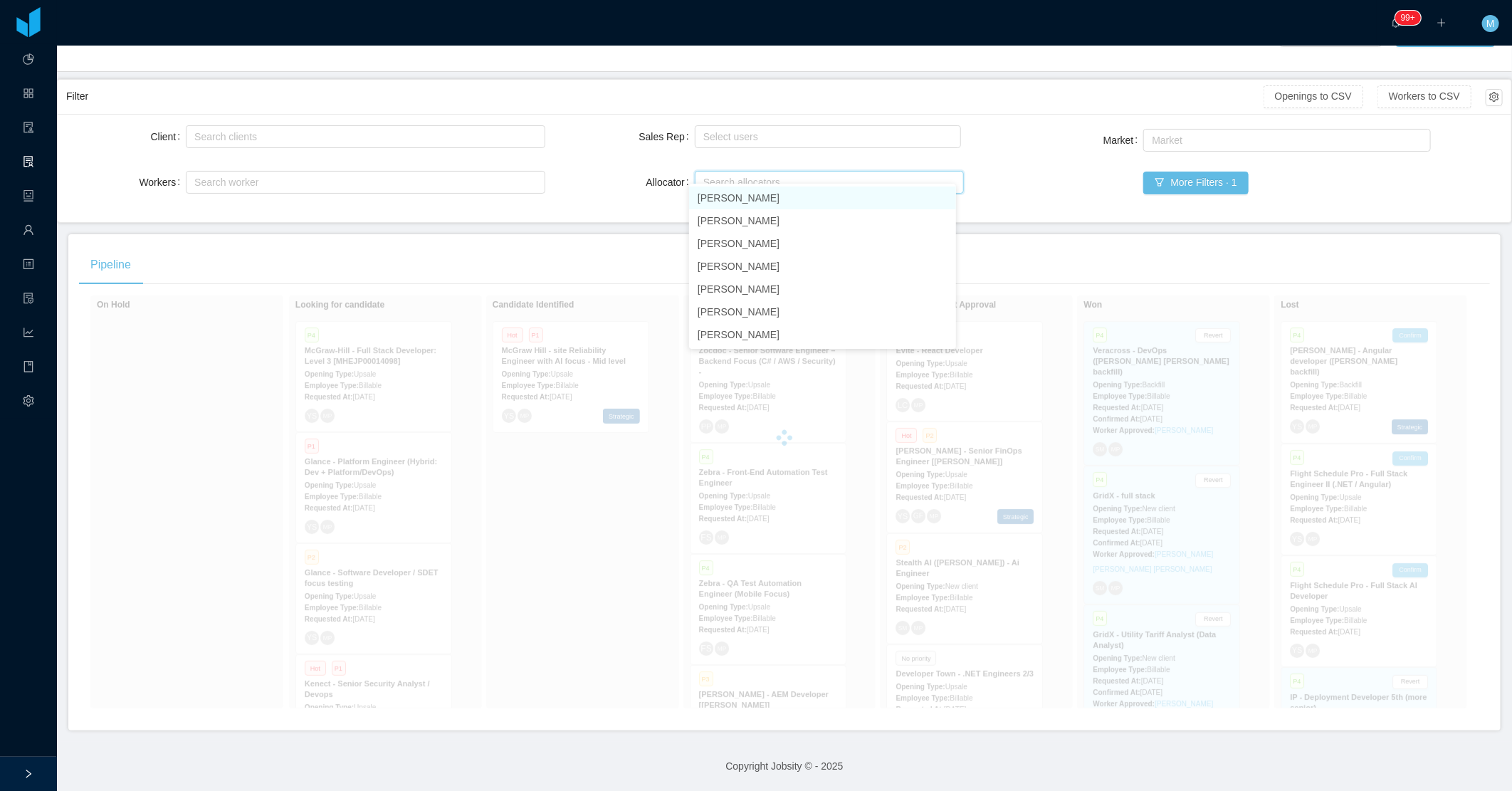
click at [771, 175] on div "Search allocators" at bounding box center [826, 183] width 246 height 14
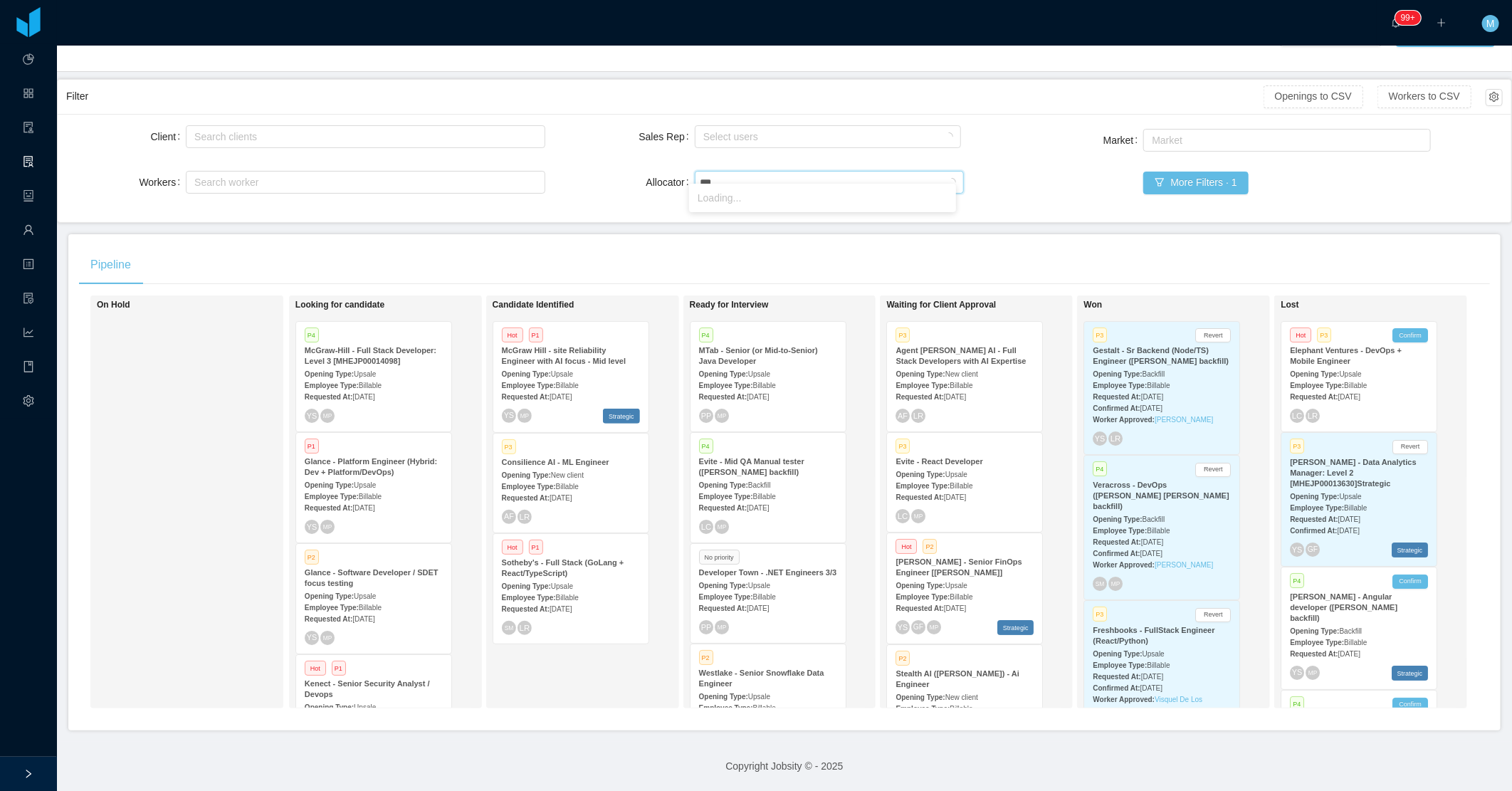
type input "****"
click at [757, 194] on li "[PERSON_NAME]" at bounding box center [822, 198] width 267 height 23
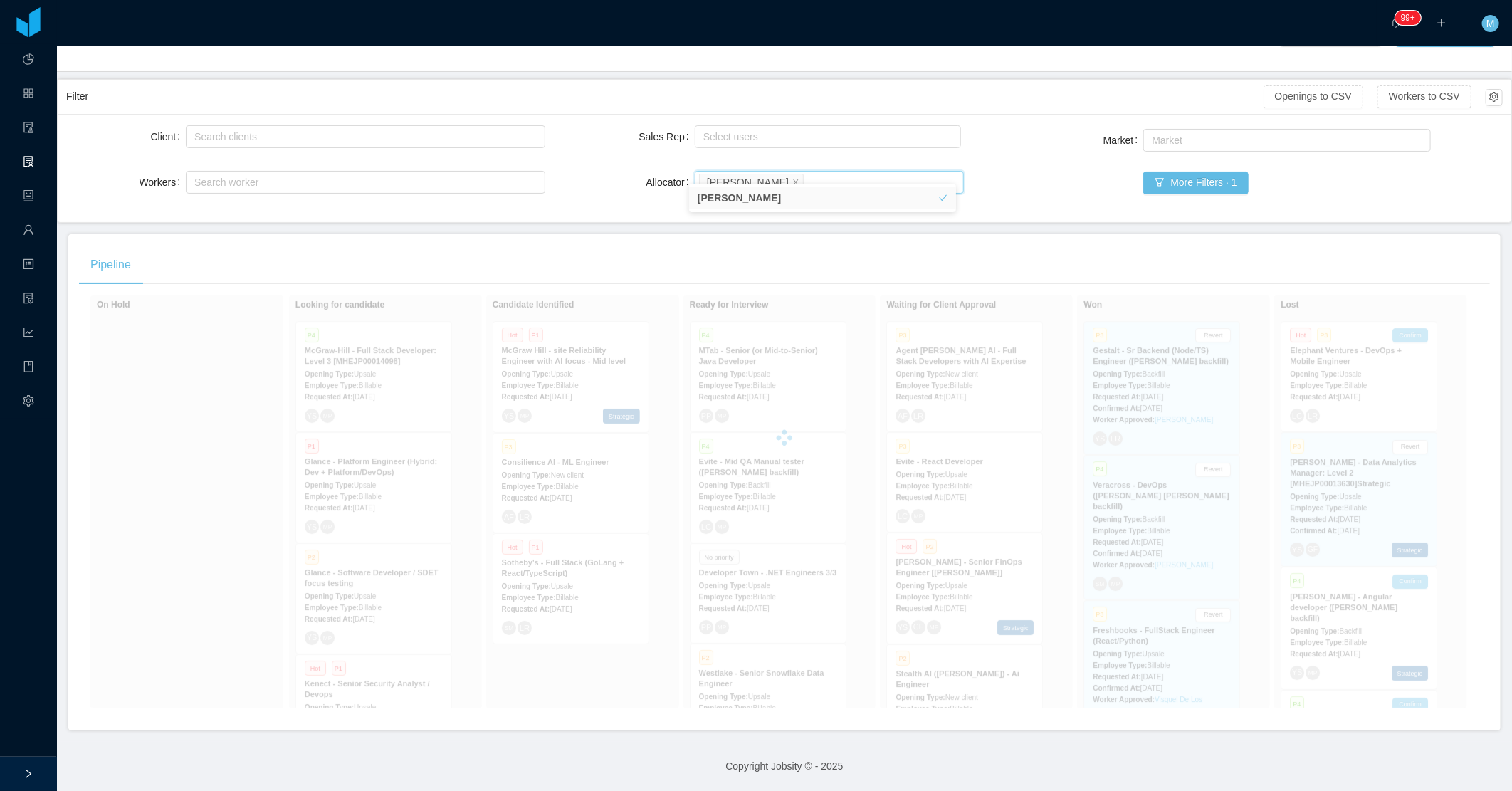
click at [611, 194] on div "Sales Rep Select users Allocator Search allocators [PERSON_NAME]" at bounding box center [785, 168] width 360 height 91
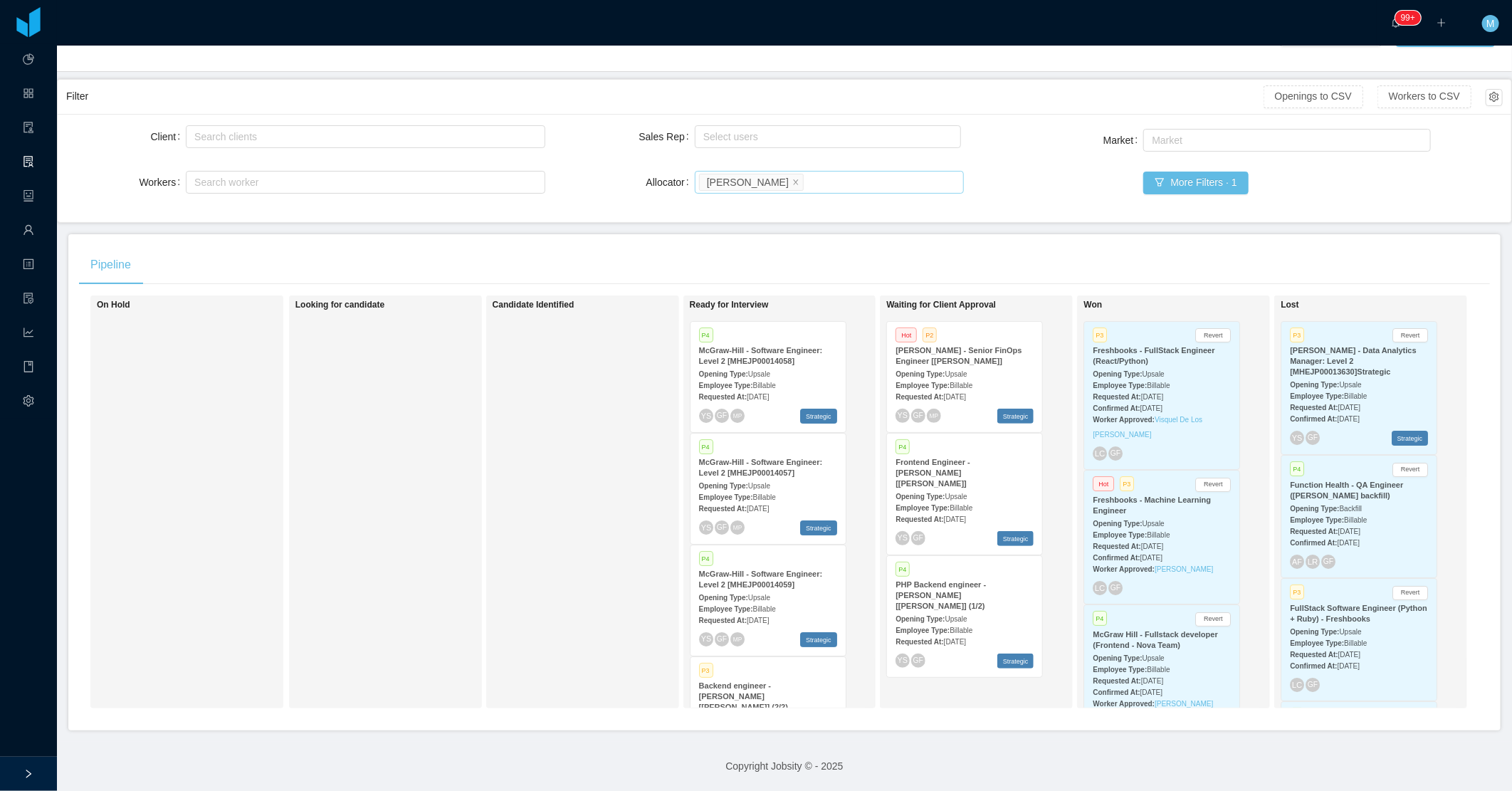
click at [966, 515] on span "[DATE]" at bounding box center [955, 519] width 22 height 8
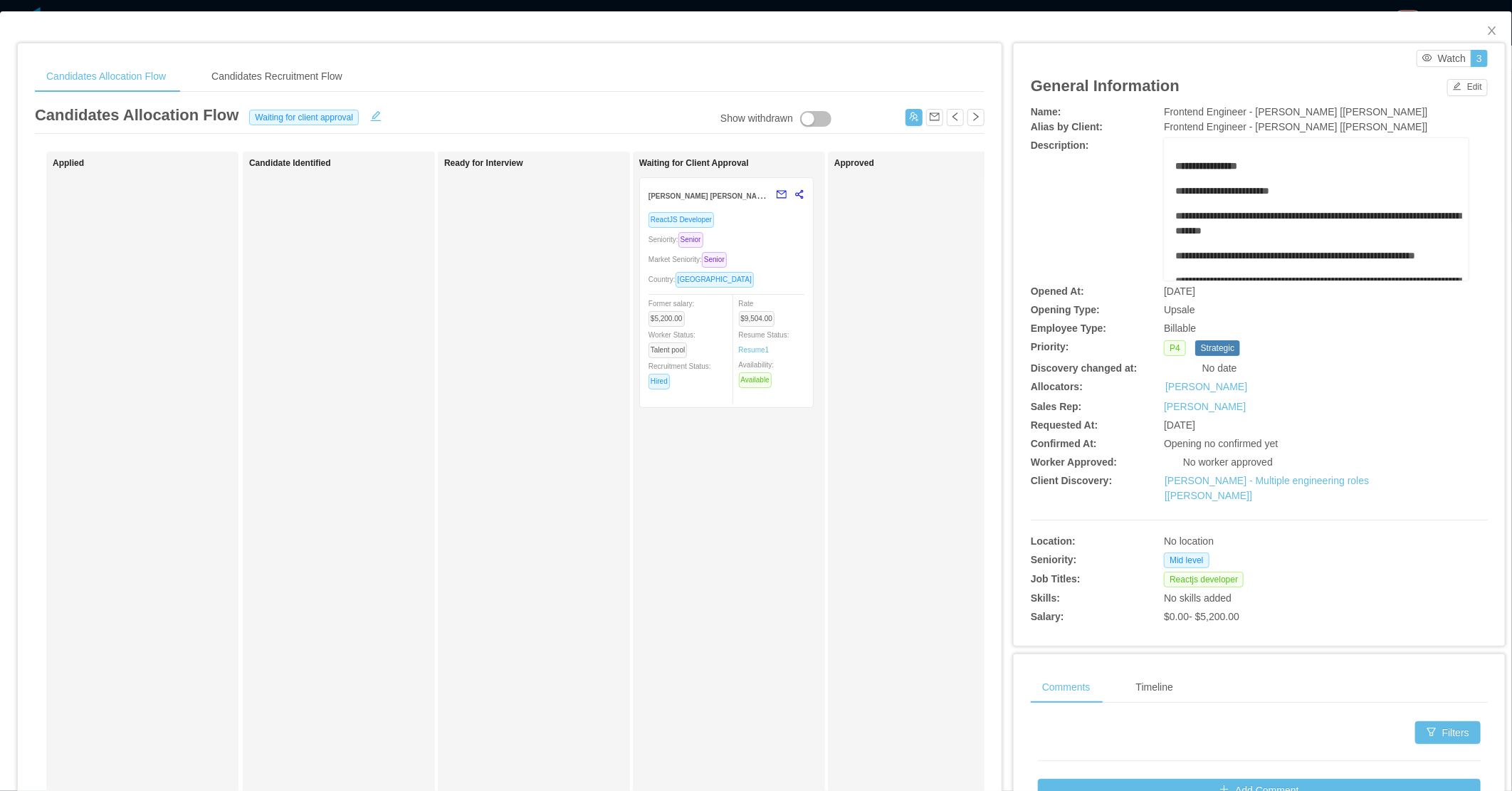
click at [782, 254] on div "Market Seniority: Senior" at bounding box center [726, 259] width 156 height 17
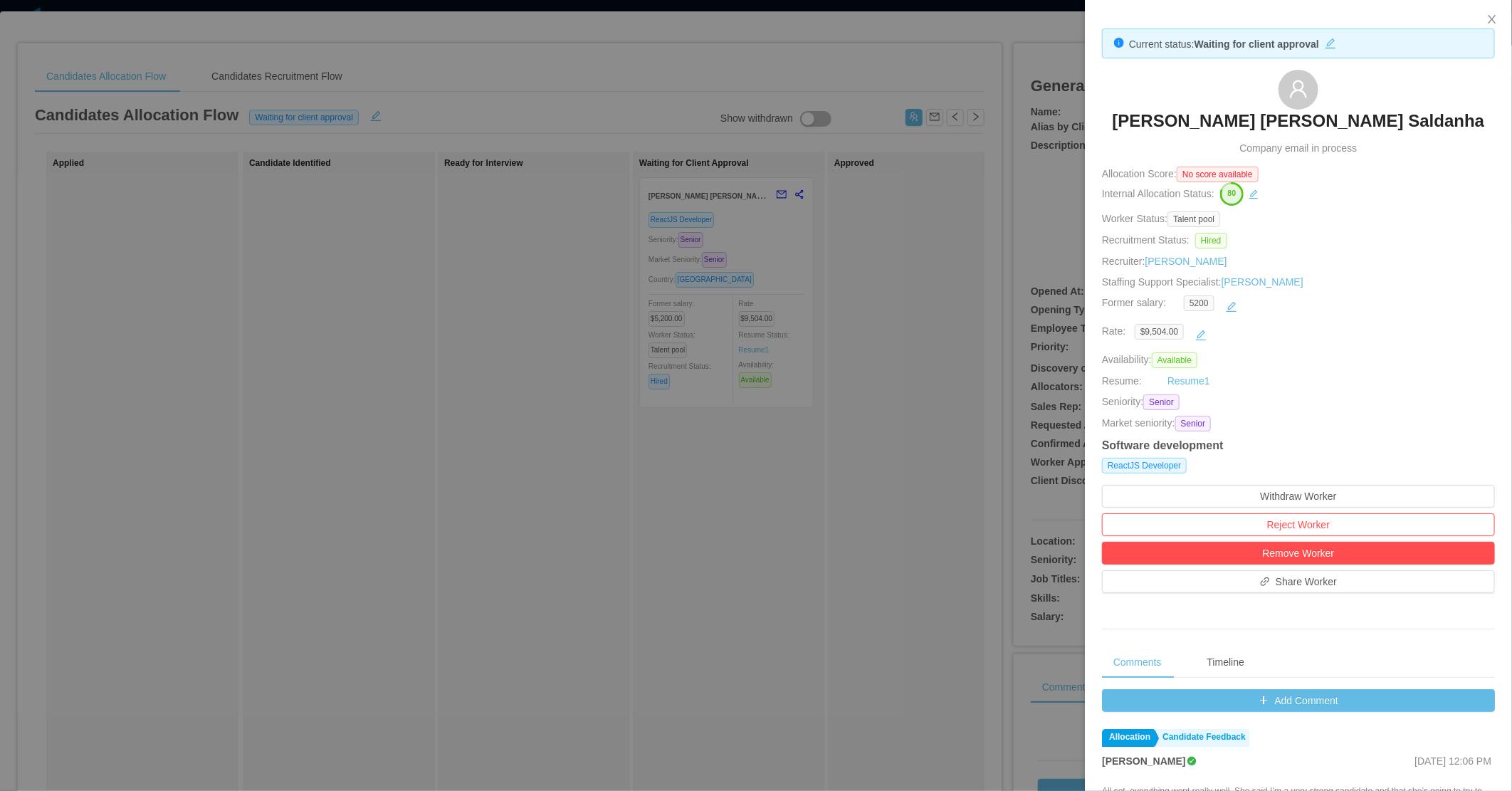
click at [849, 539] on div at bounding box center [756, 396] width 1512 height 791
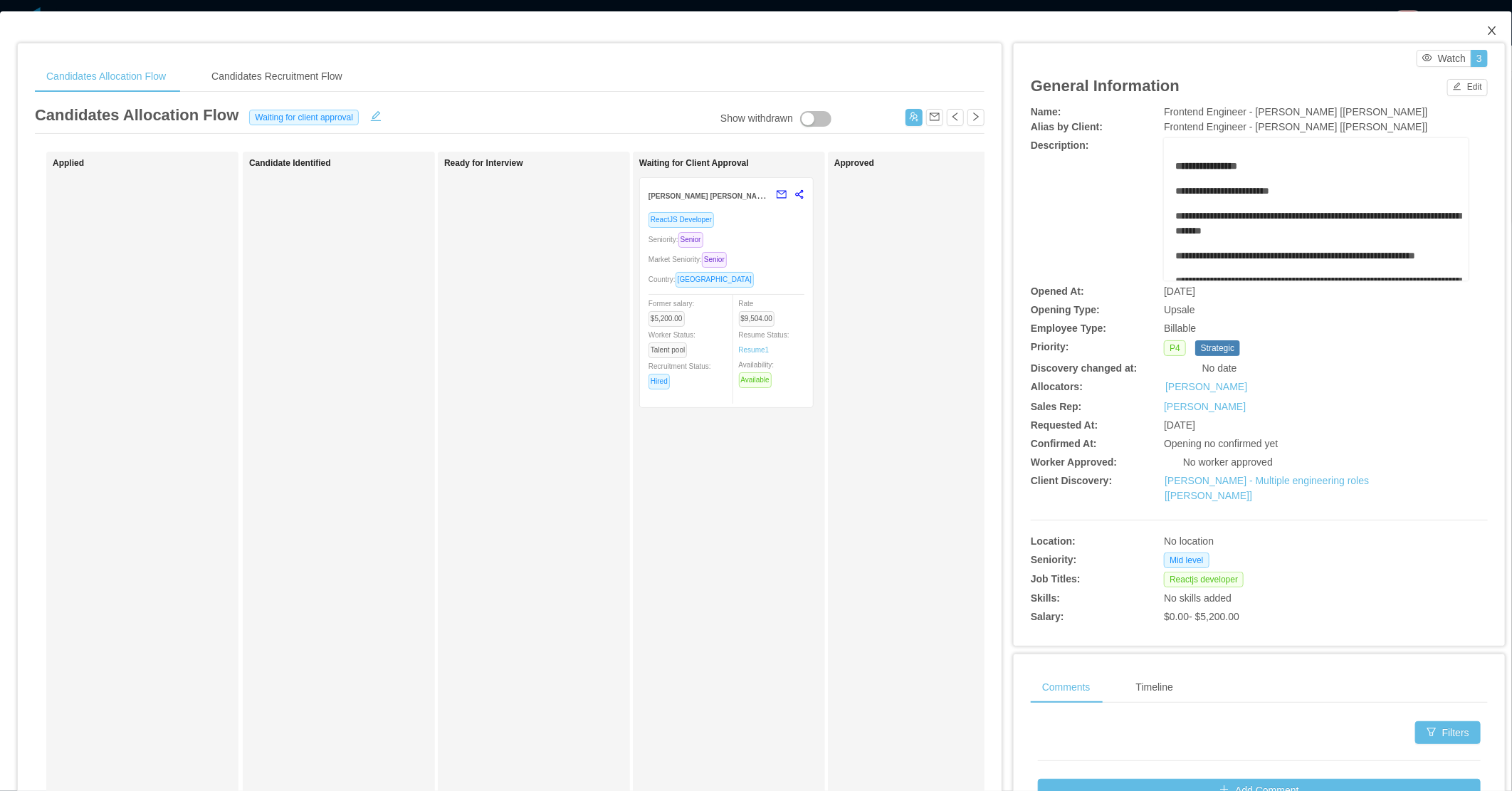
drag, startPoint x: 1474, startPoint y: 26, endPoint x: 1467, endPoint y: 45, distance: 20.2
click at [1236, 29] on icon "icon: close" at bounding box center [1492, 30] width 11 height 11
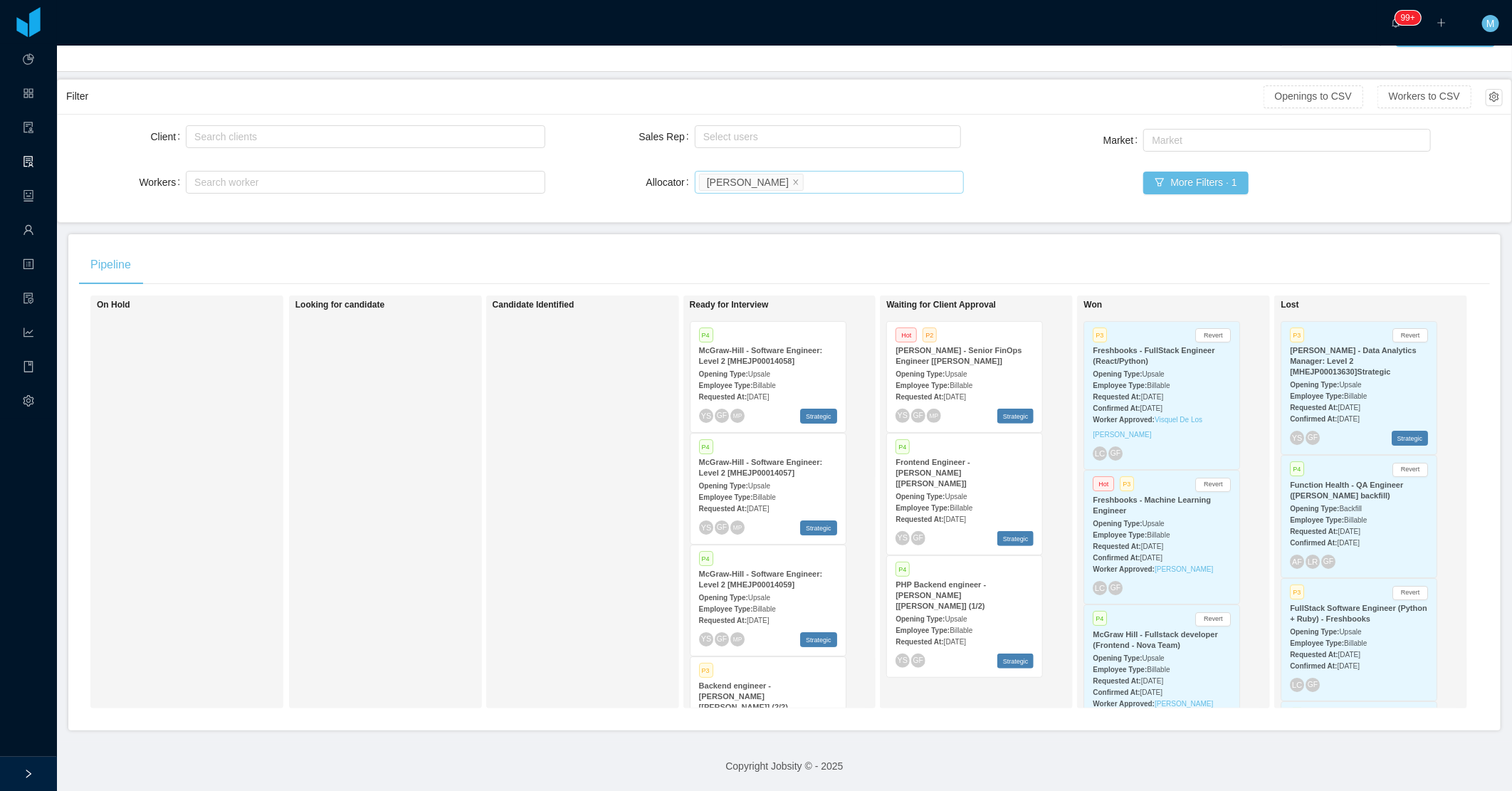
click at [586, 421] on div "Candidate Identified" at bounding box center [593, 502] width 199 height 400
click at [841, 171] on div "Search allocators [PERSON_NAME]" at bounding box center [826, 182] width 256 height 22
type input "***"
click at [801, 222] on li "[PERSON_NAME]" at bounding box center [822, 220] width 267 height 23
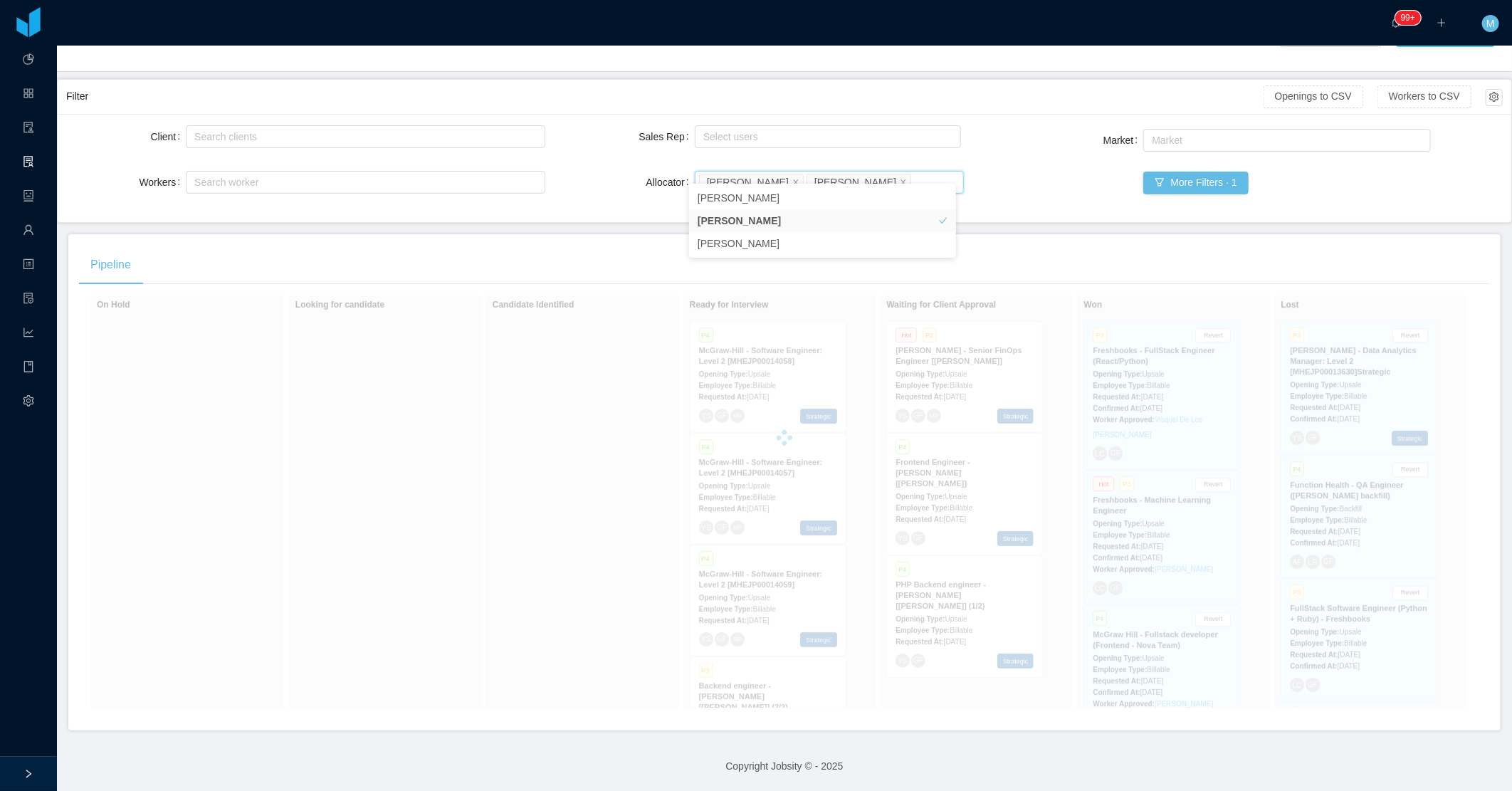
drag, startPoint x: 780, startPoint y: 166, endPoint x: 792, endPoint y: 146, distance: 23.3
click at [792, 178] on icon "icon: close" at bounding box center [795, 181] width 7 height 7
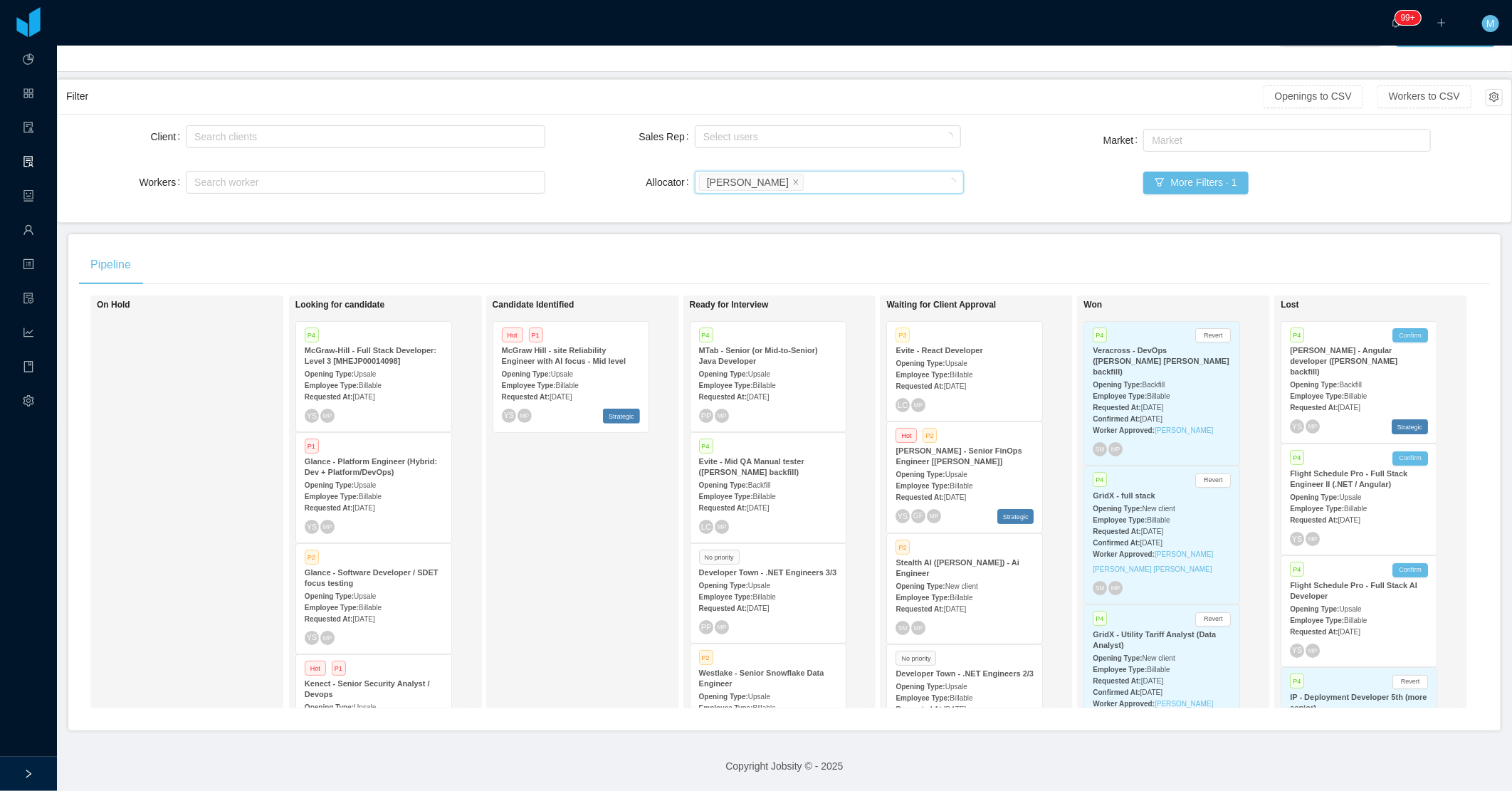
click at [553, 521] on div "Candidate Identified Hot P1 McGraw Hill - site Reliability Engineer with AI foc…" at bounding box center [593, 502] width 199 height 400
click at [628, 580] on div "Candidate Identified Hot P1 McGraw Hill - site Reliability Engineer with AI foc…" at bounding box center [593, 502] width 199 height 400
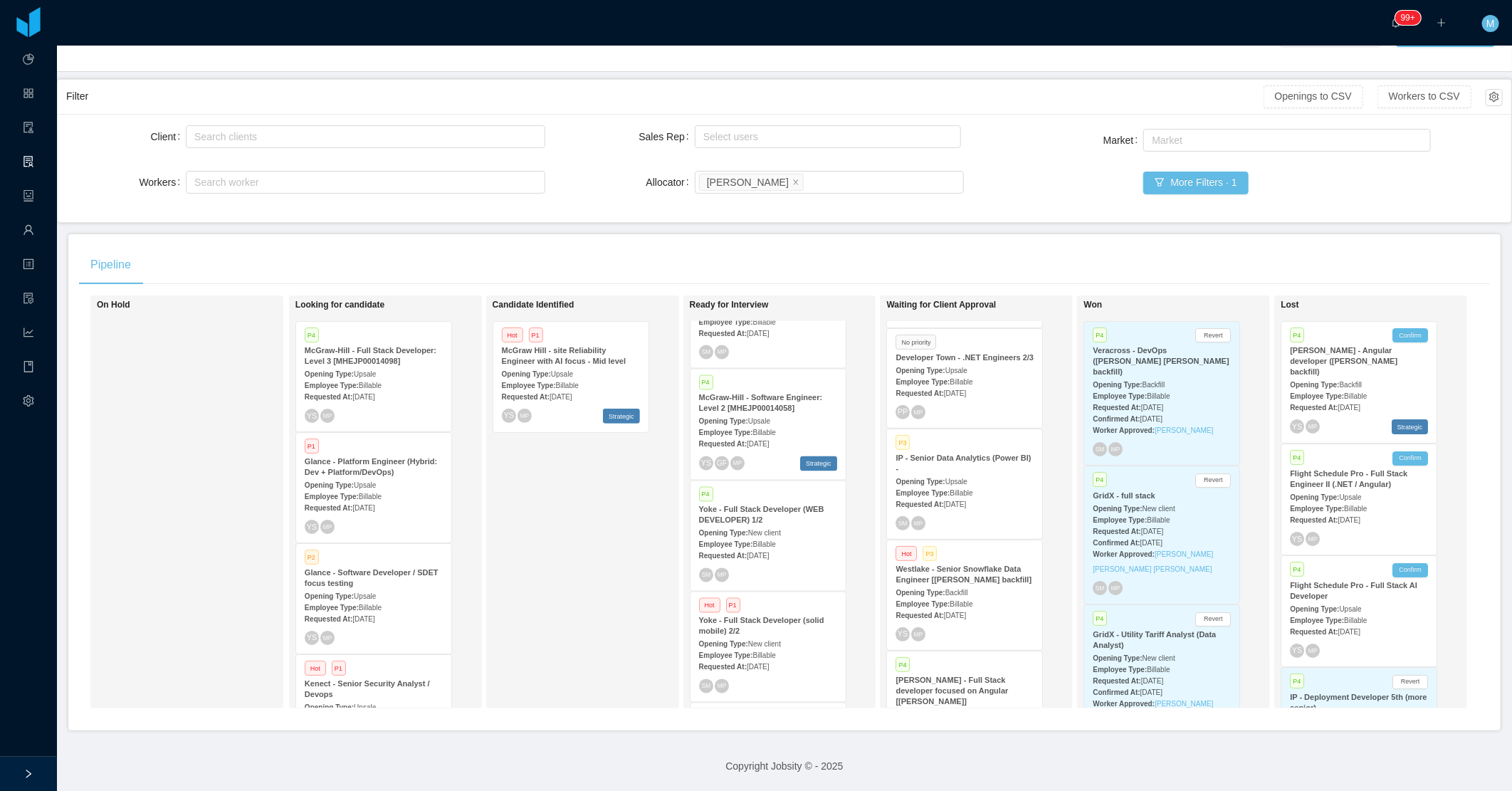
click at [766, 640] on span "New client" at bounding box center [764, 644] width 33 height 8
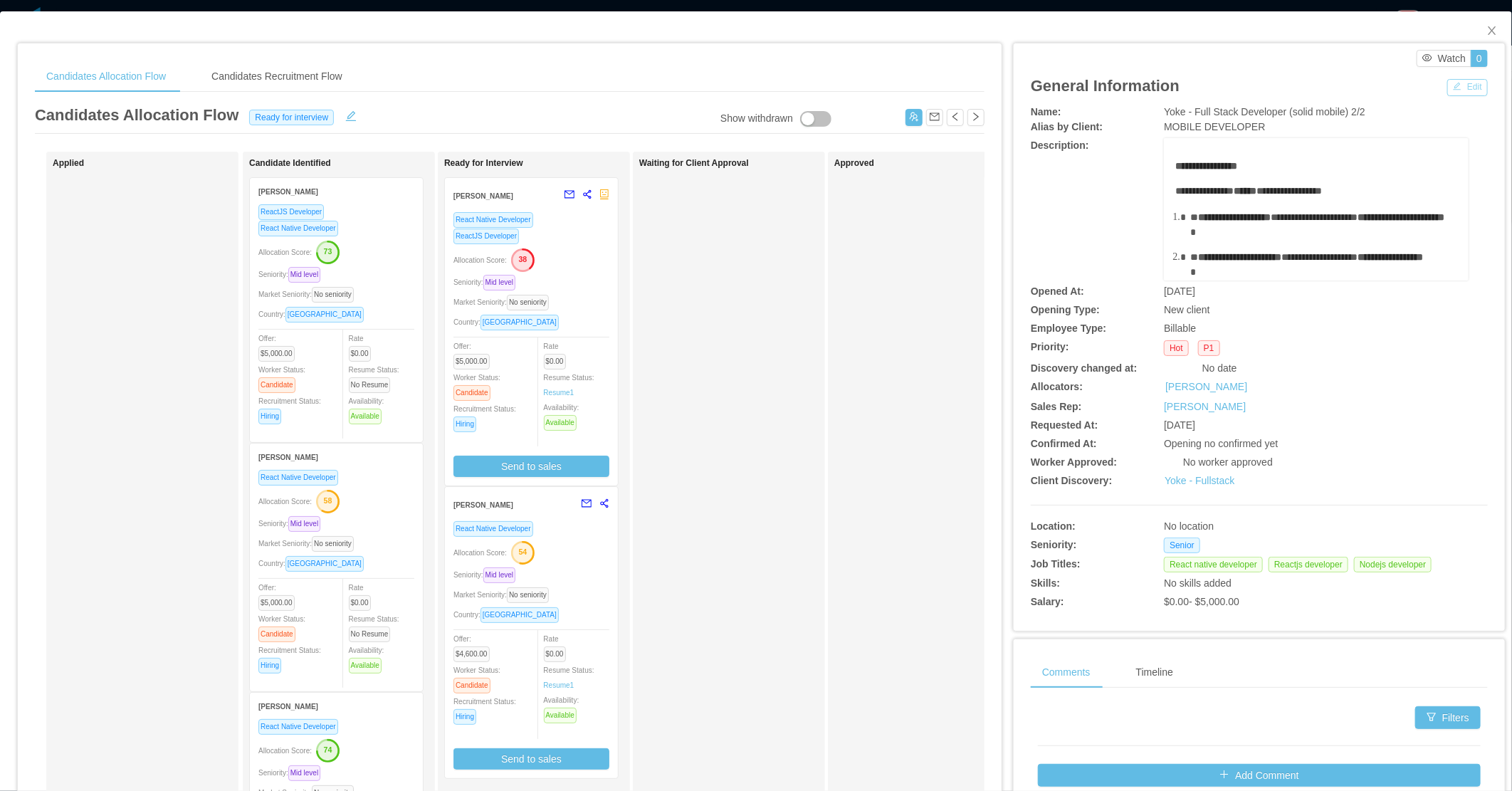
click at [1236, 85] on button "Edit" at bounding box center [1467, 87] width 41 height 17
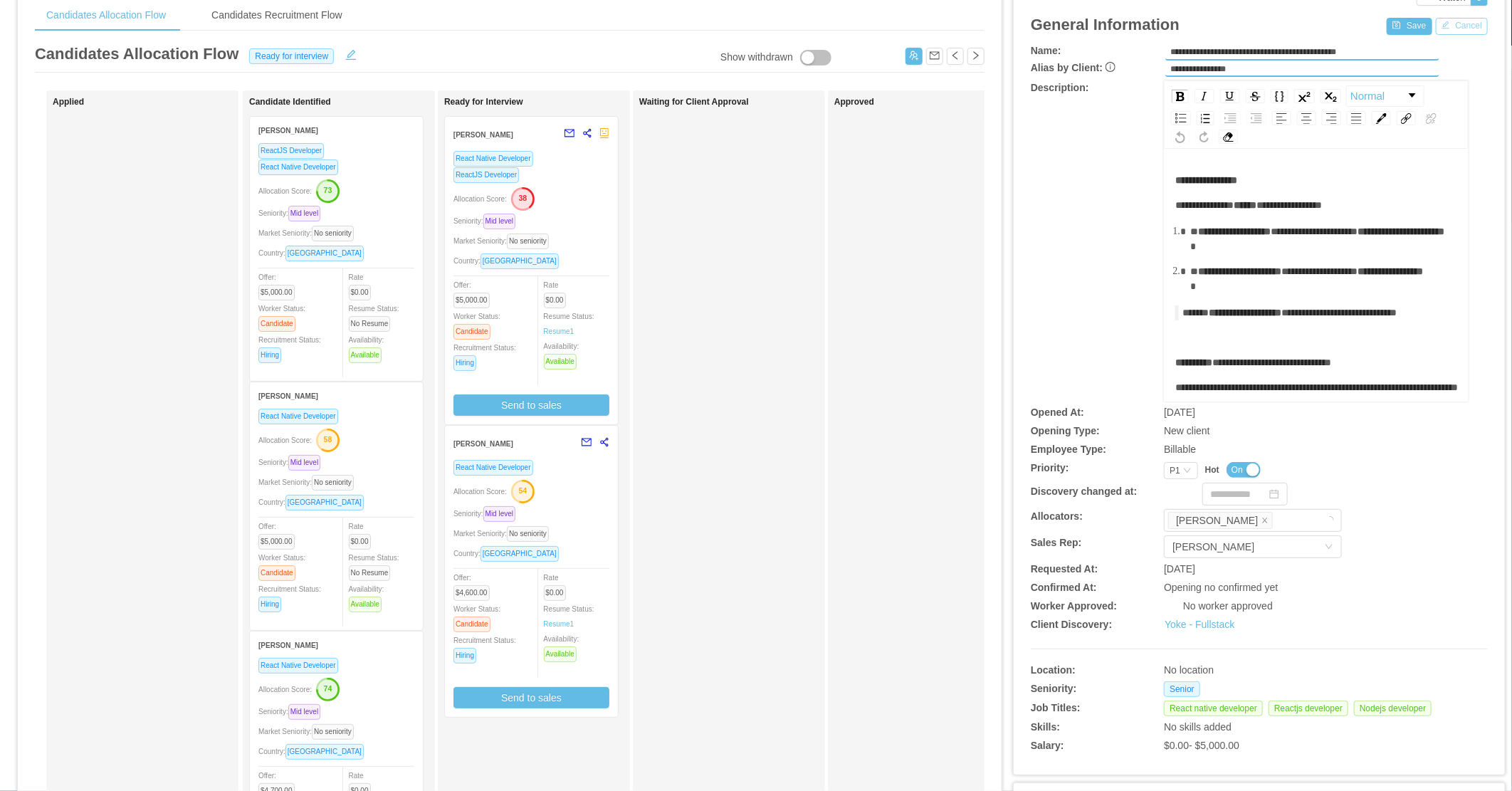
scroll to position [158, 0]
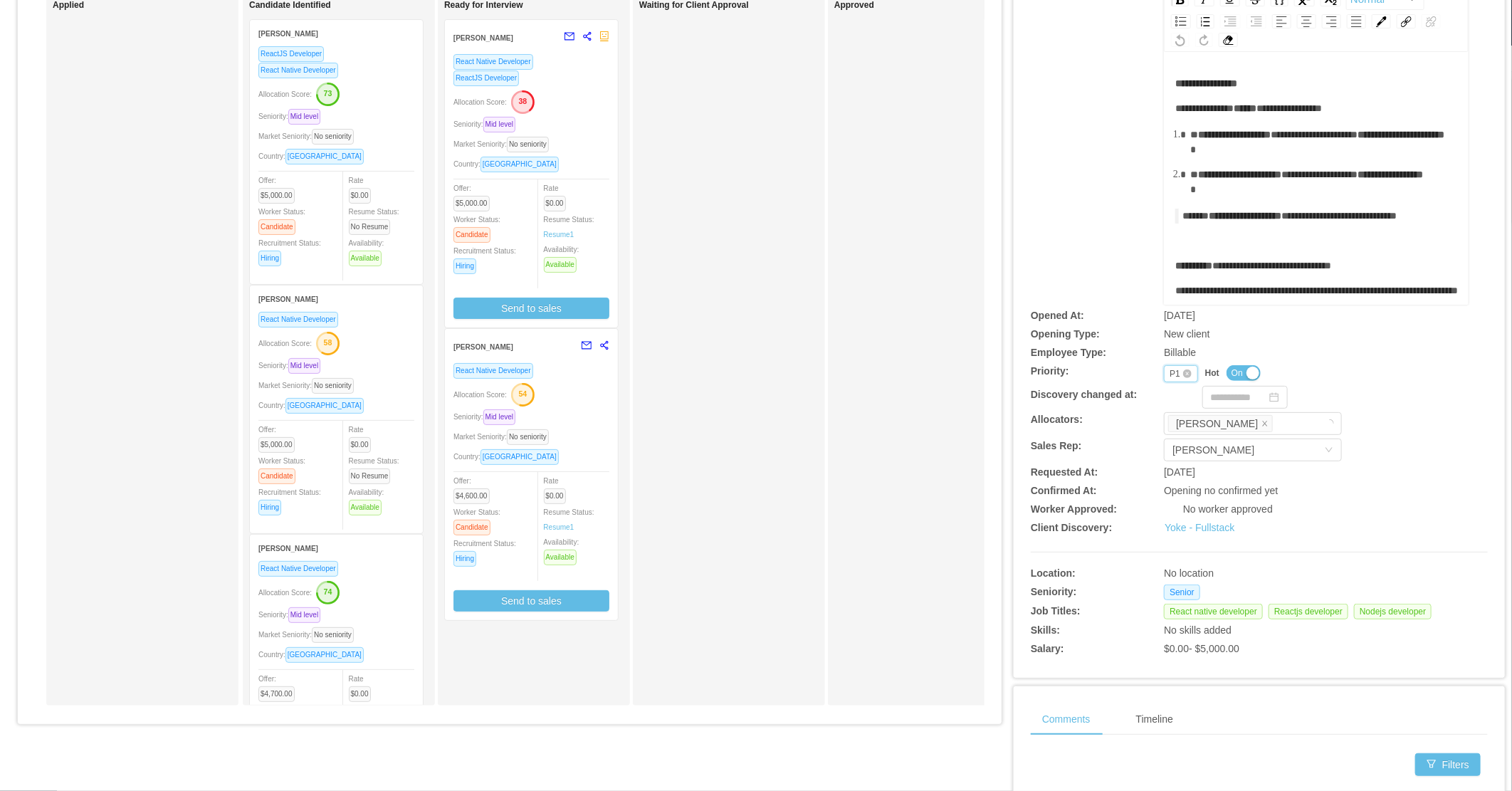
click at [1164, 372] on div "Priority P1" at bounding box center [1180, 373] width 34 height 17
click at [1167, 458] on li "P4" at bounding box center [1171, 463] width 33 height 23
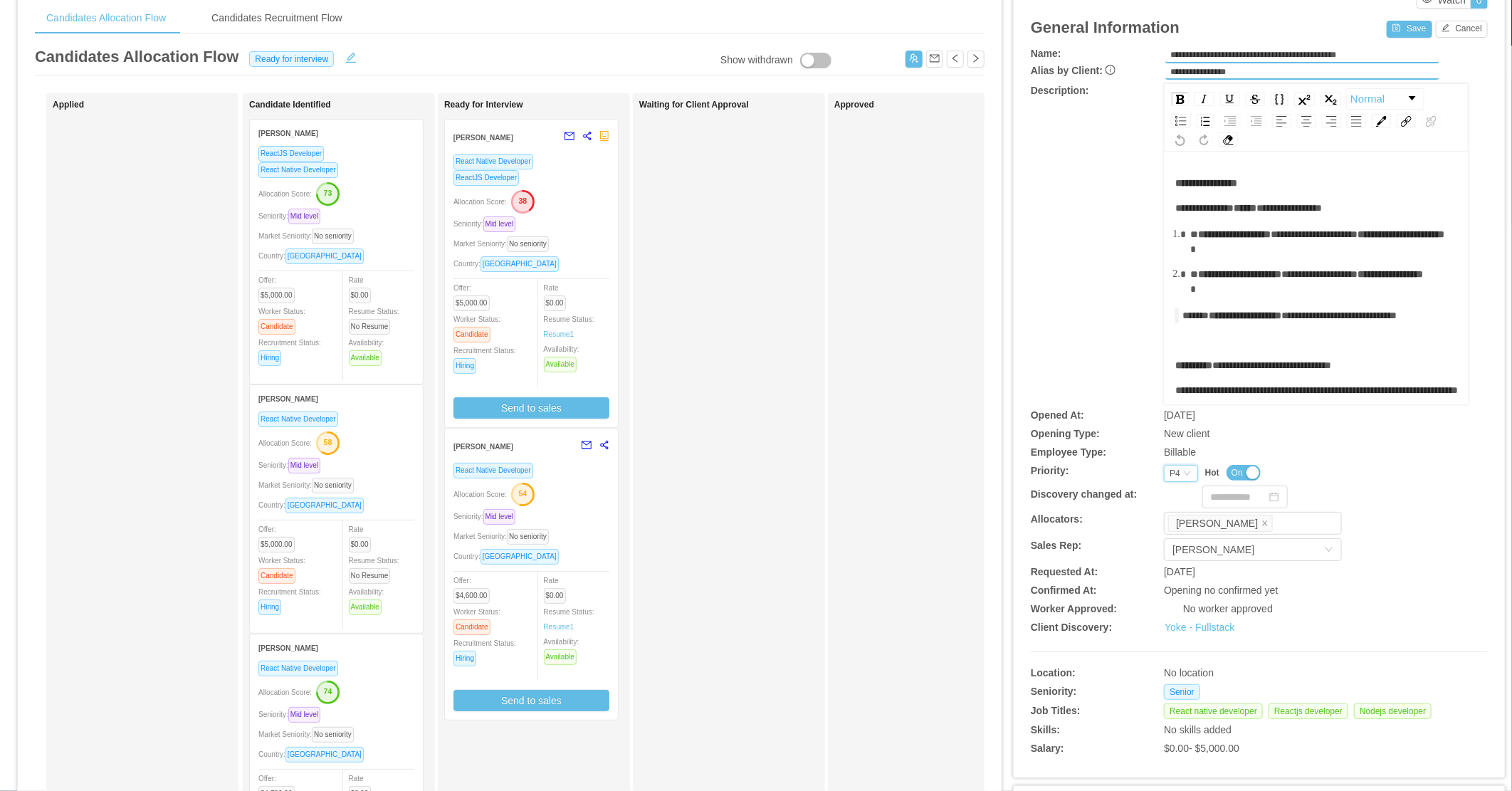
scroll to position [0, 0]
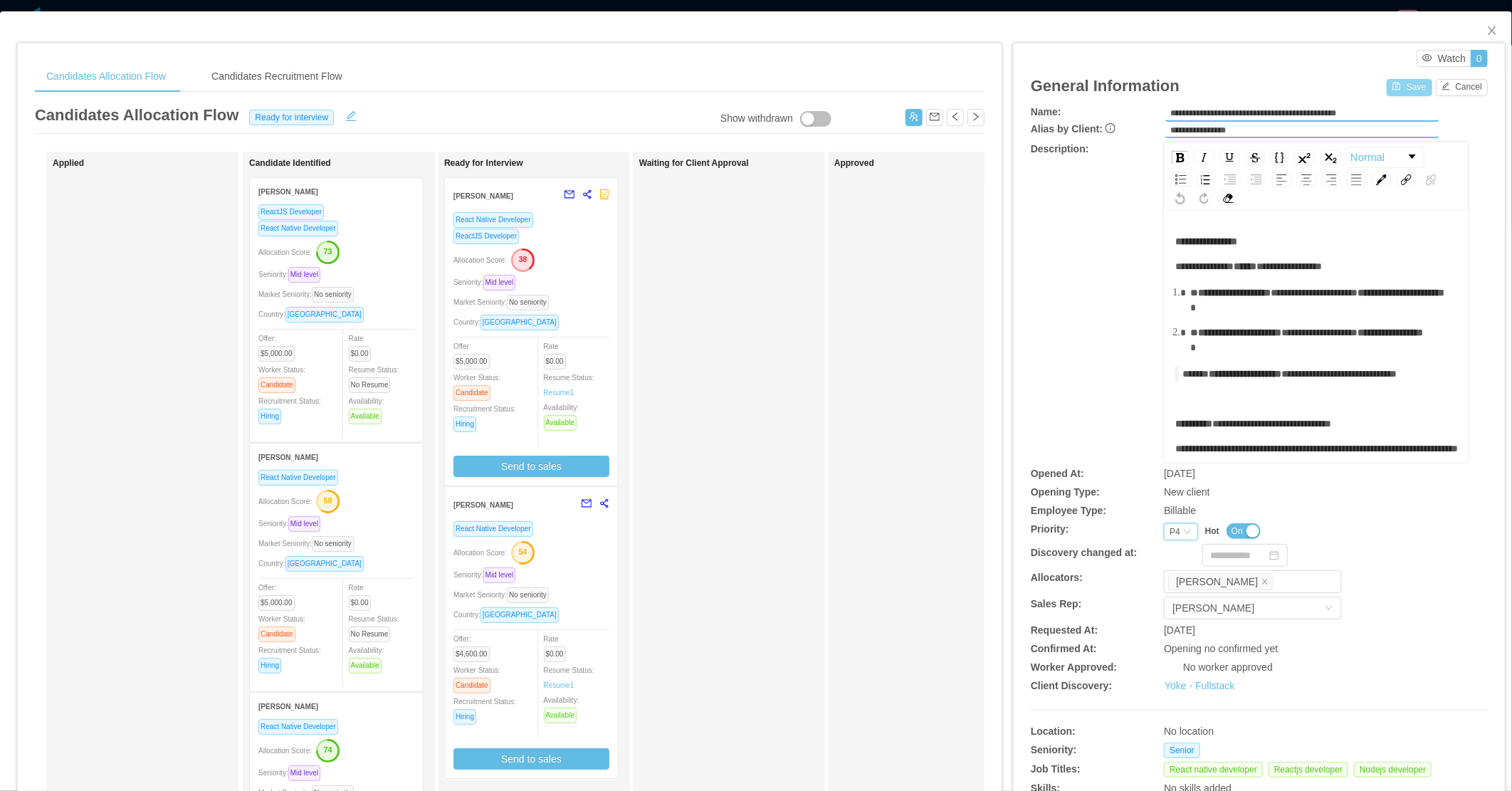
click at [1236, 89] on button "Save" at bounding box center [1409, 87] width 45 height 17
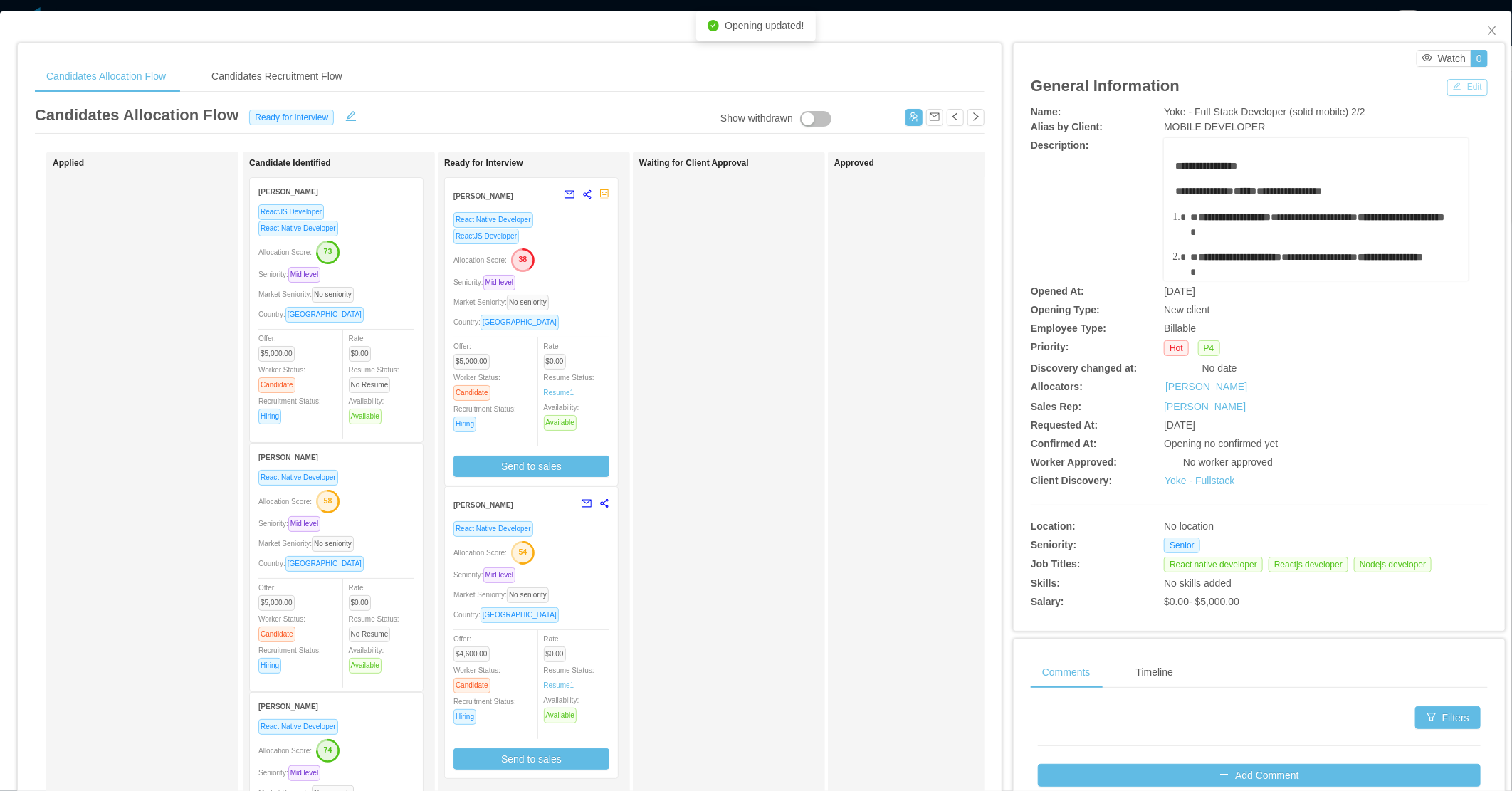
drag, startPoint x: 1459, startPoint y: 90, endPoint x: 1431, endPoint y: 108, distance: 33.3
click at [1236, 90] on button "Edit" at bounding box center [1467, 87] width 41 height 17
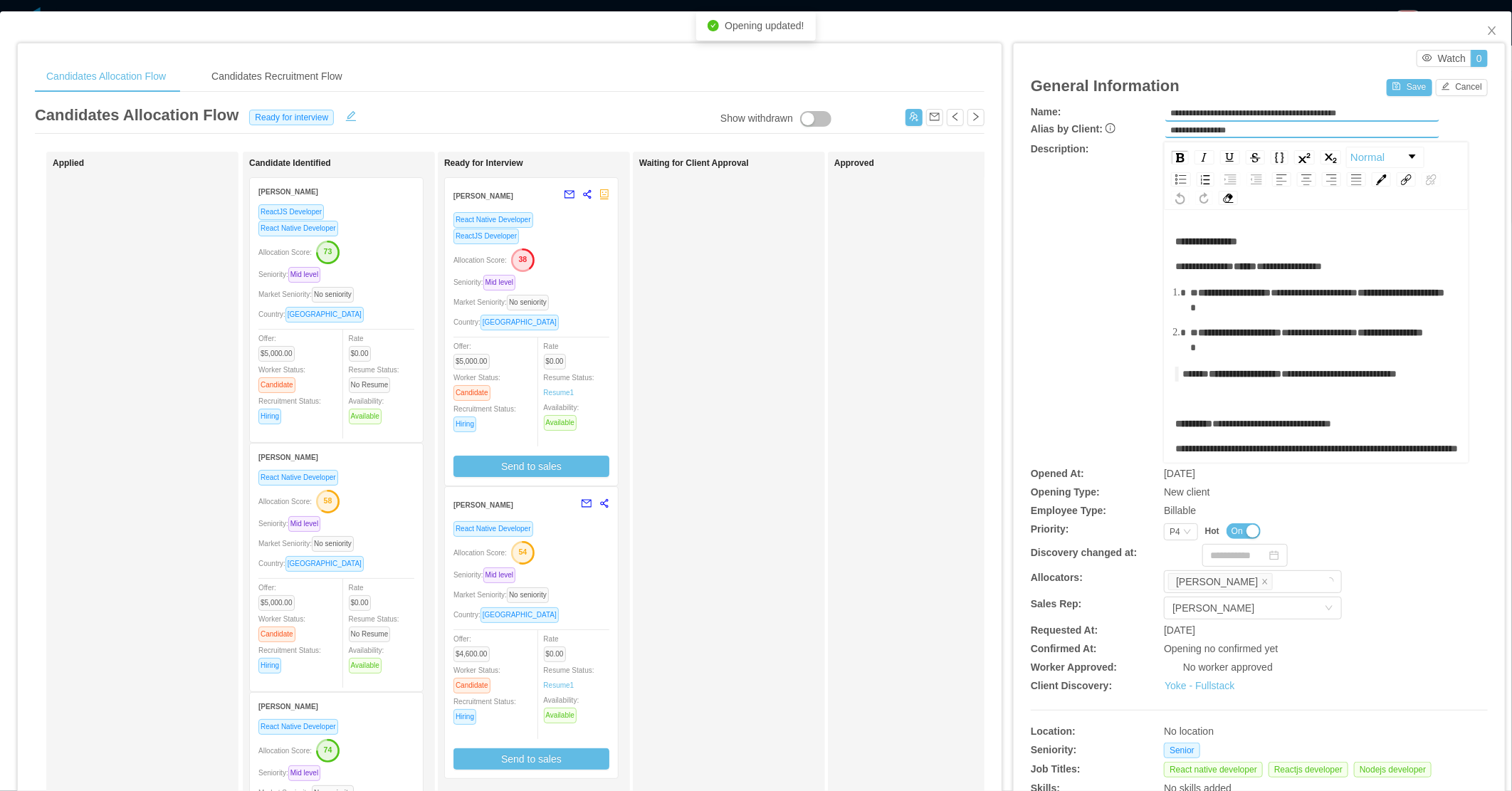
click at [1236, 533] on button "On" at bounding box center [1243, 531] width 34 height 16
click at [1236, 85] on button "Save" at bounding box center [1409, 87] width 45 height 17
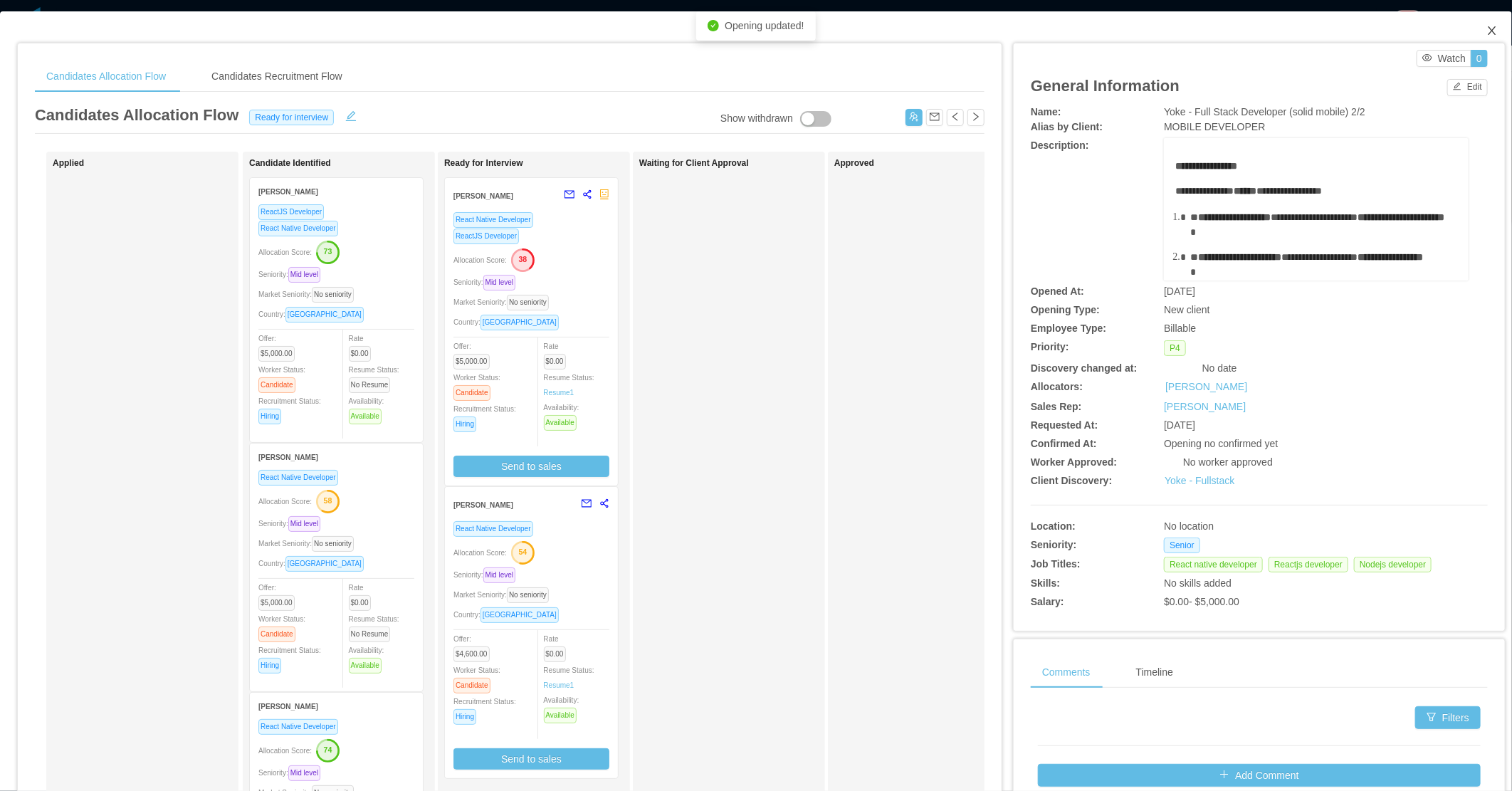
click at [1236, 37] on span "Close" at bounding box center [1492, 31] width 40 height 40
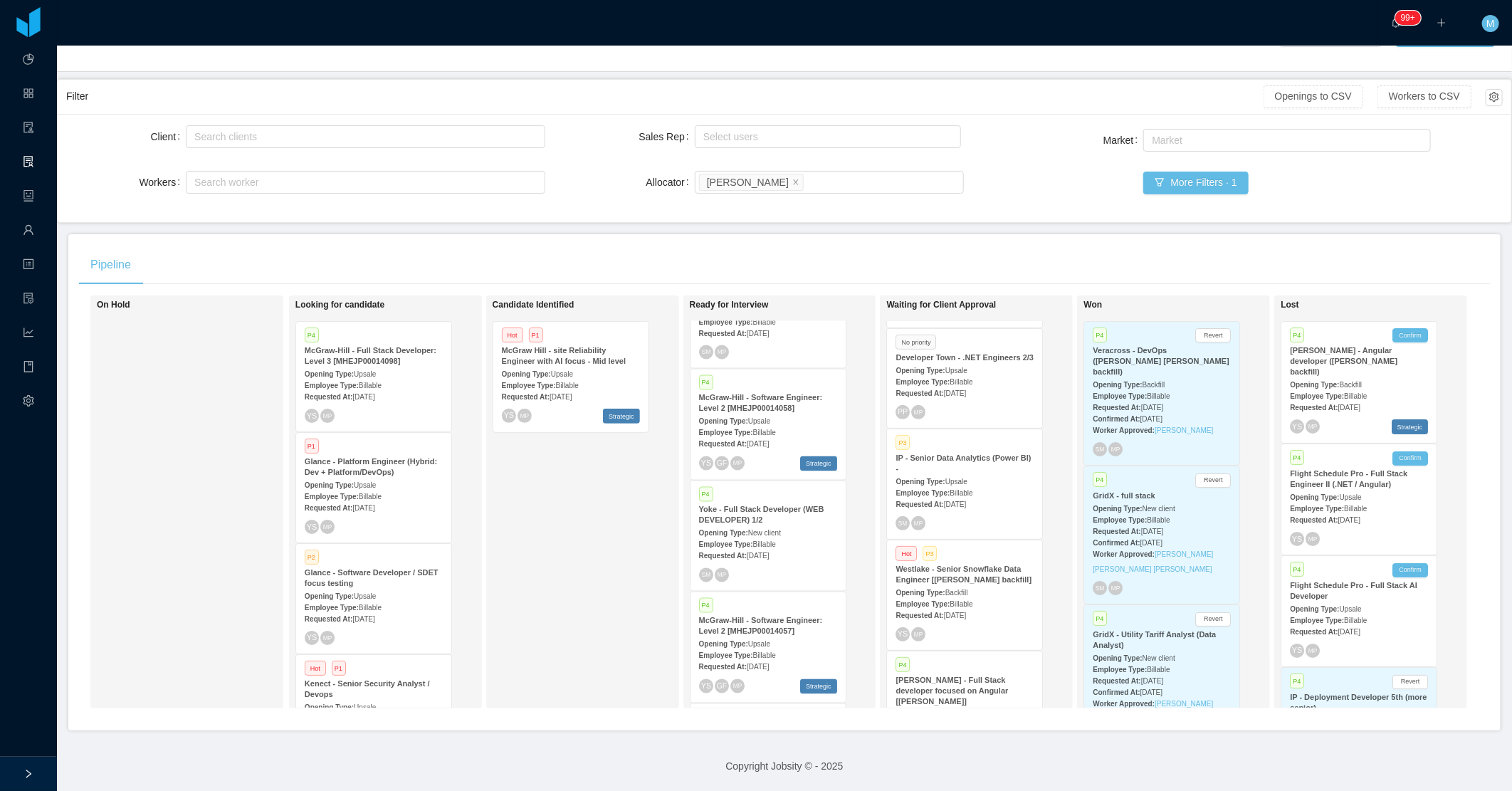
click at [566, 563] on div "Candidate Identified Hot P1 McGraw Hill - site Reliability Engineer with AI foc…" at bounding box center [593, 502] width 199 height 400
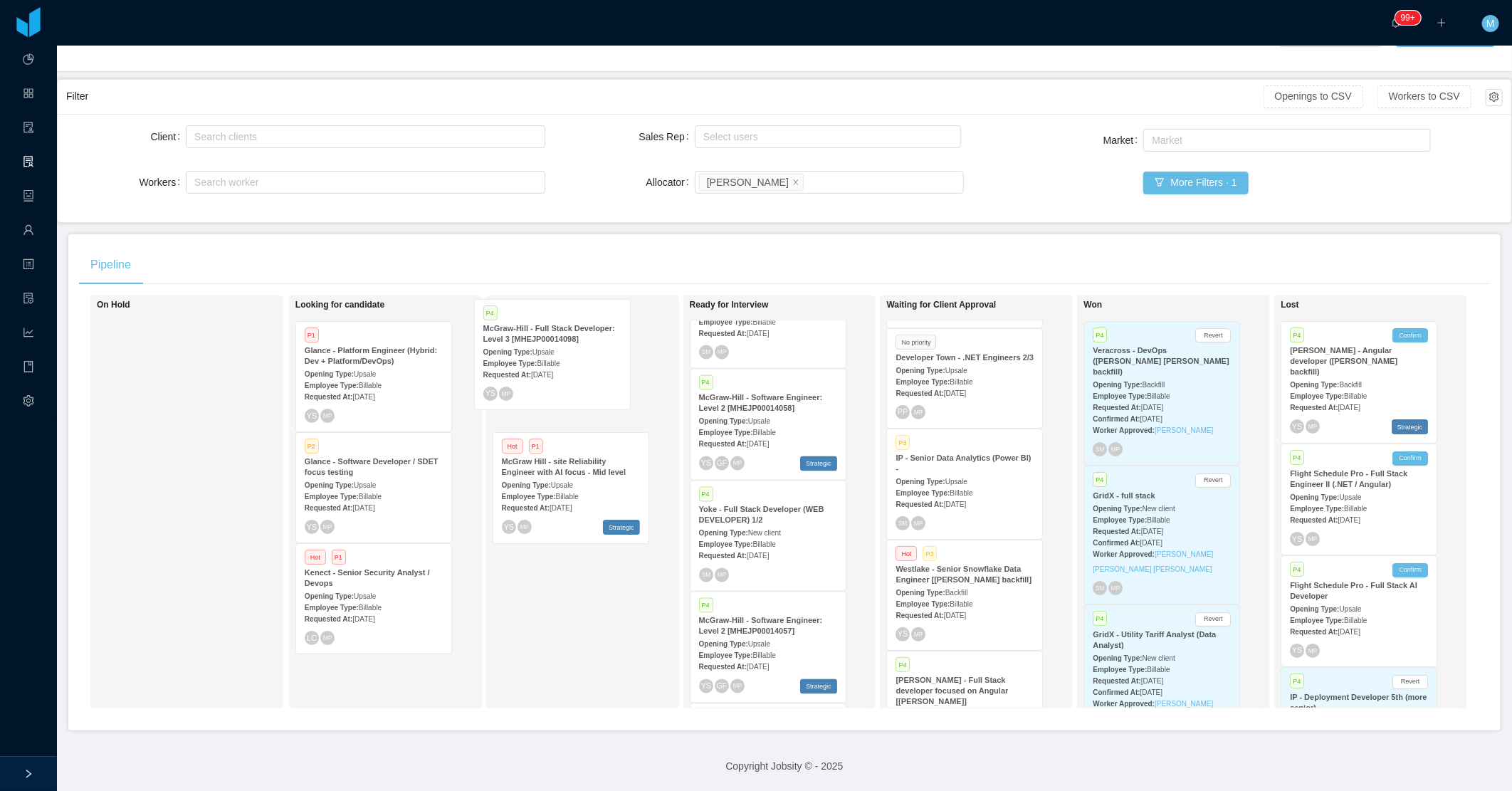
drag, startPoint x: 383, startPoint y: 376, endPoint x: 563, endPoint y: 366, distance: 180.3
click at [563, 366] on div "On Hold Looking for candidate P4 [PERSON_NAME] - Full Stack Developer: Level 3 …" at bounding box center [784, 507] width 1411 height 424
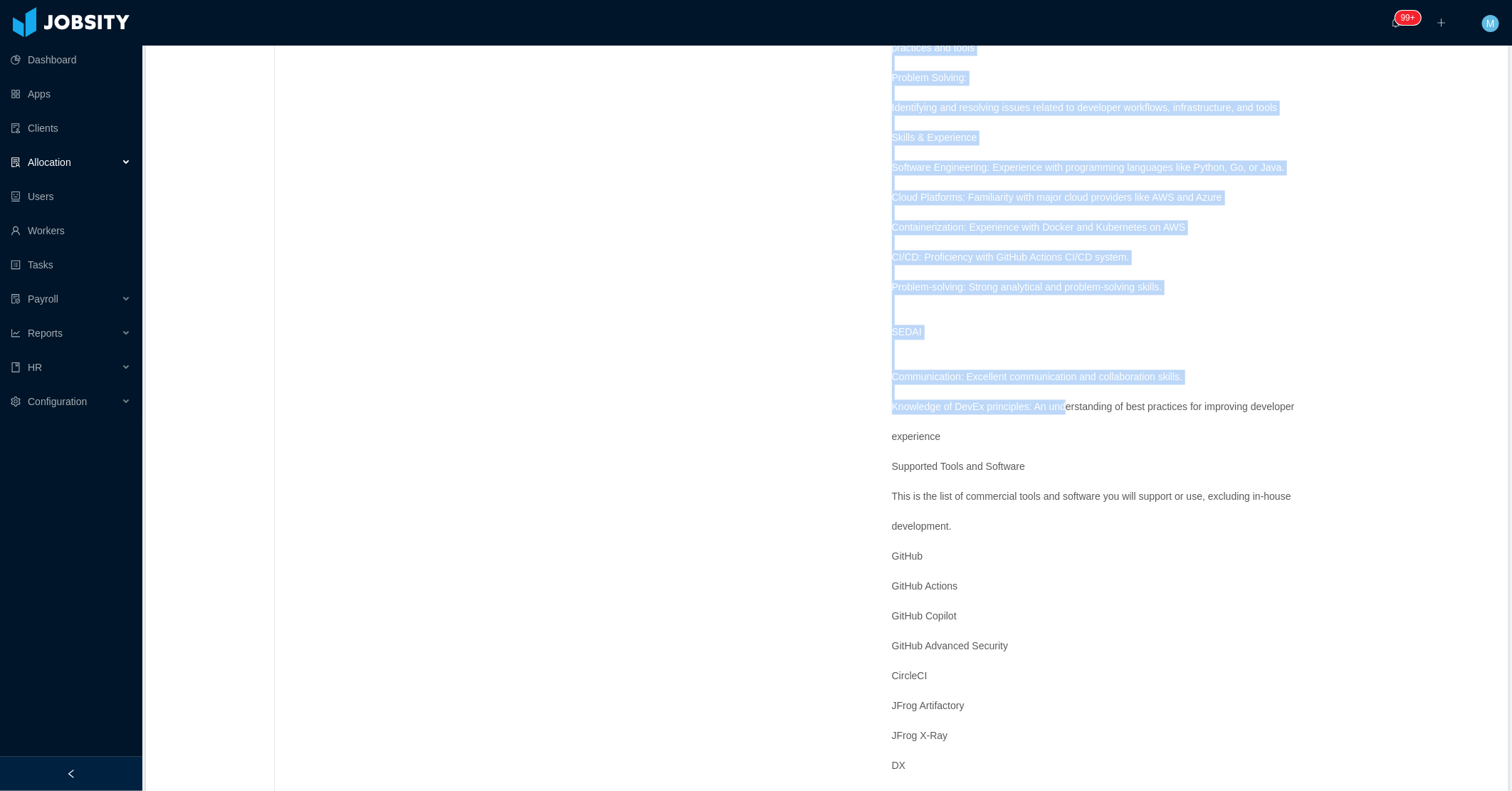
scroll to position [2195, 0]
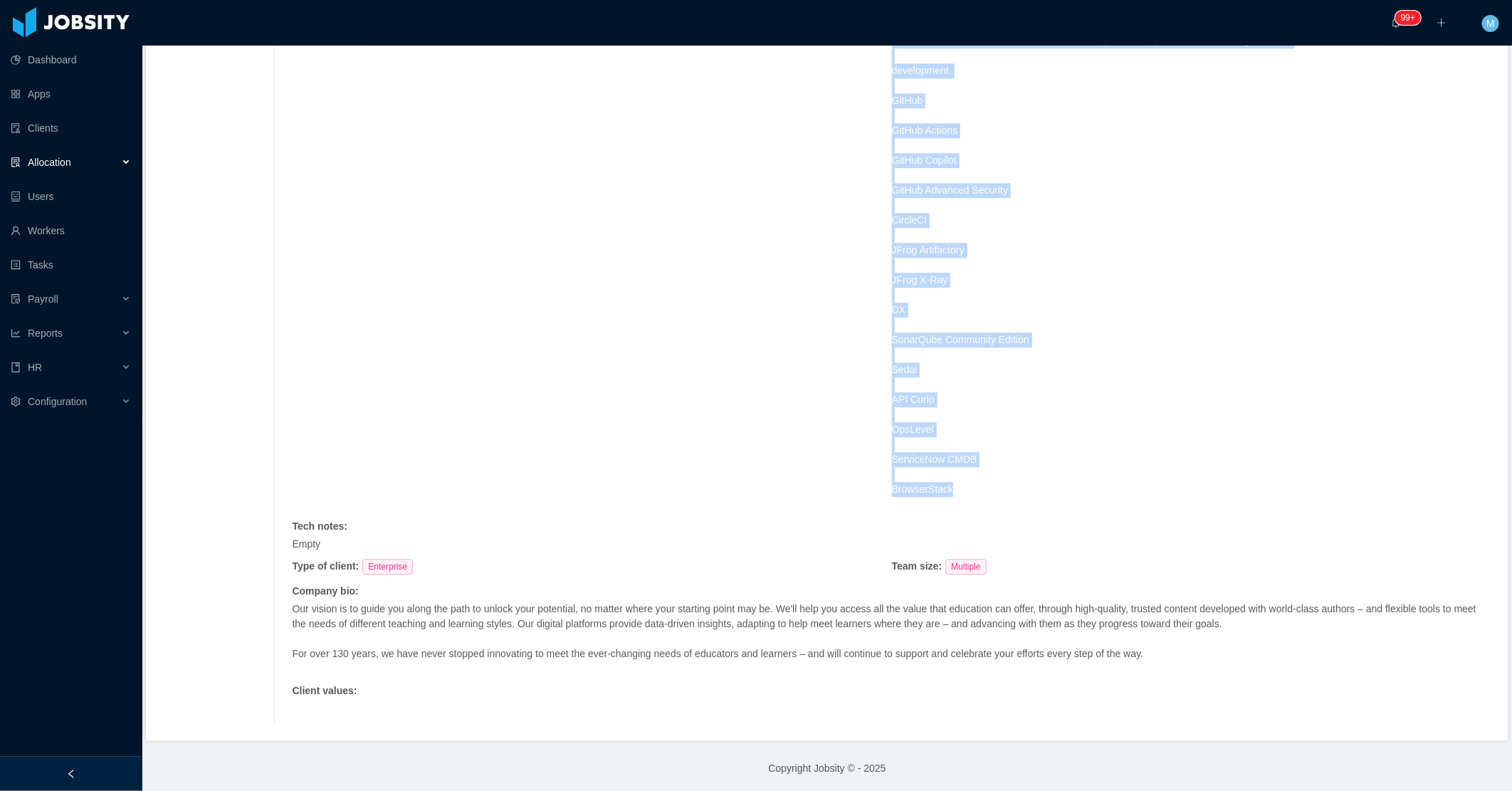
drag, startPoint x: 877, startPoint y: 246, endPoint x: 1044, endPoint y: 487, distance: 293.2
copy span "As a member of the DevEx team, you will focus on improving the experience of ot…"
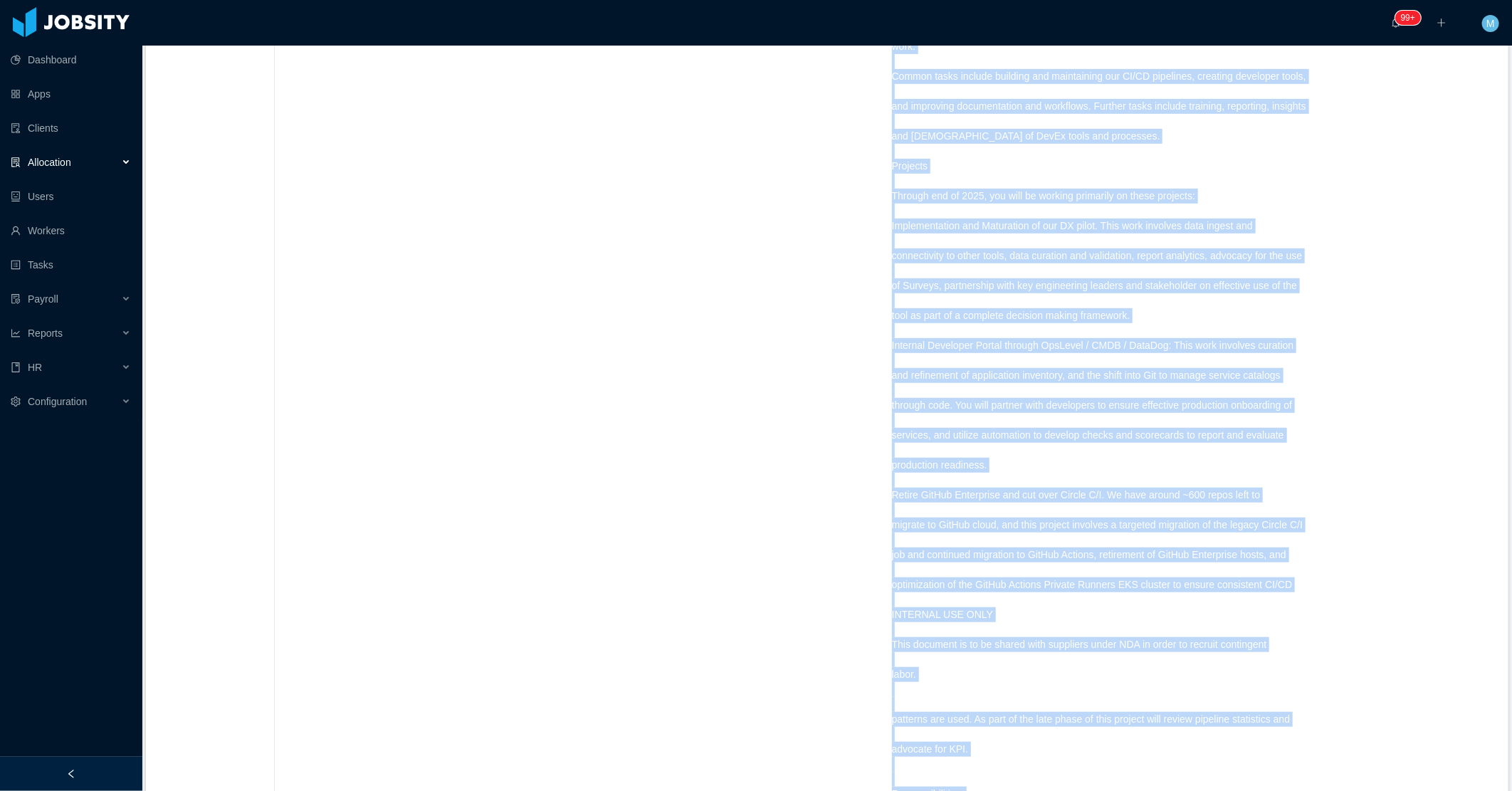
scroll to position [139, 0]
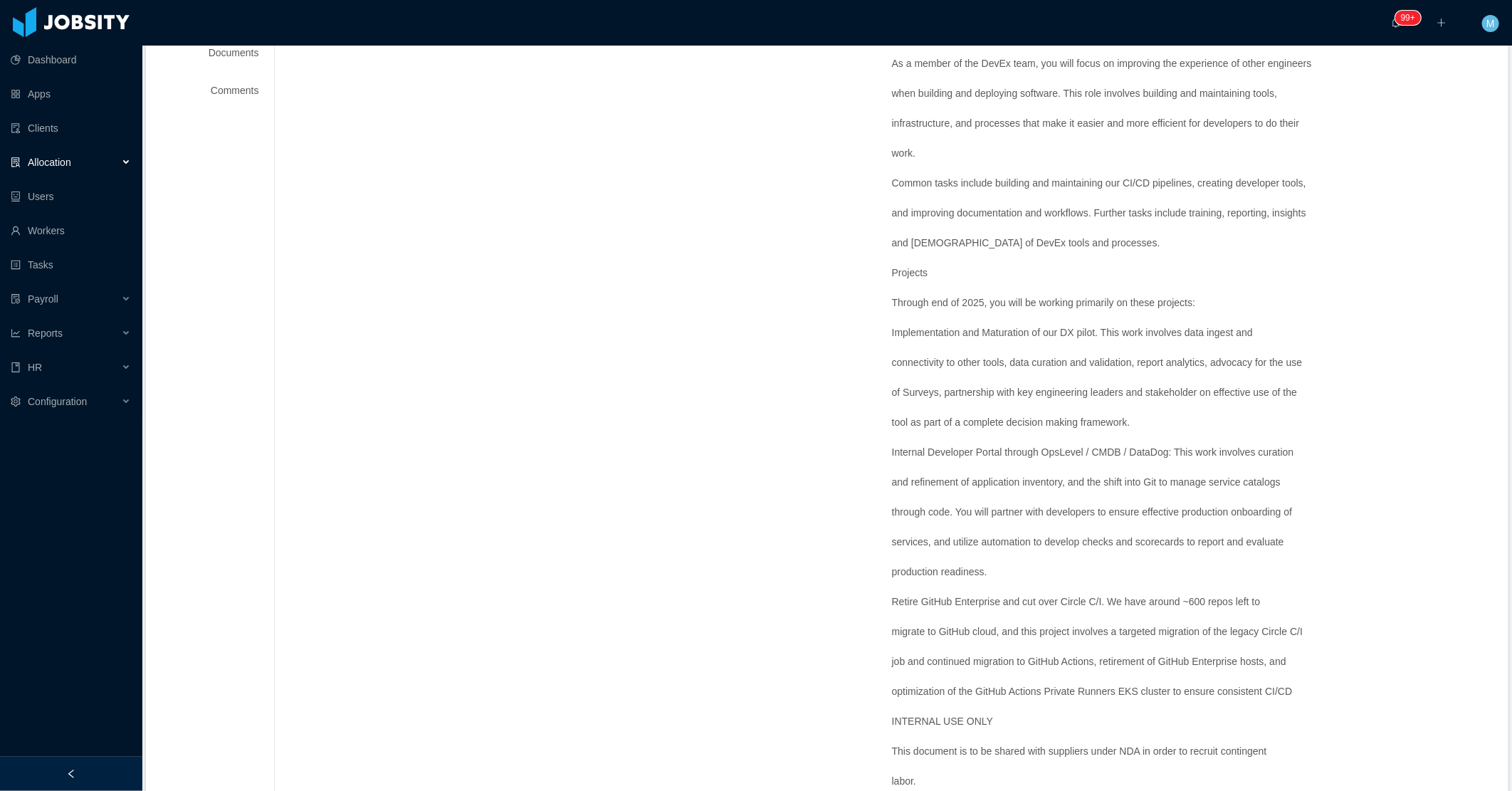
scroll to position [376, 0]
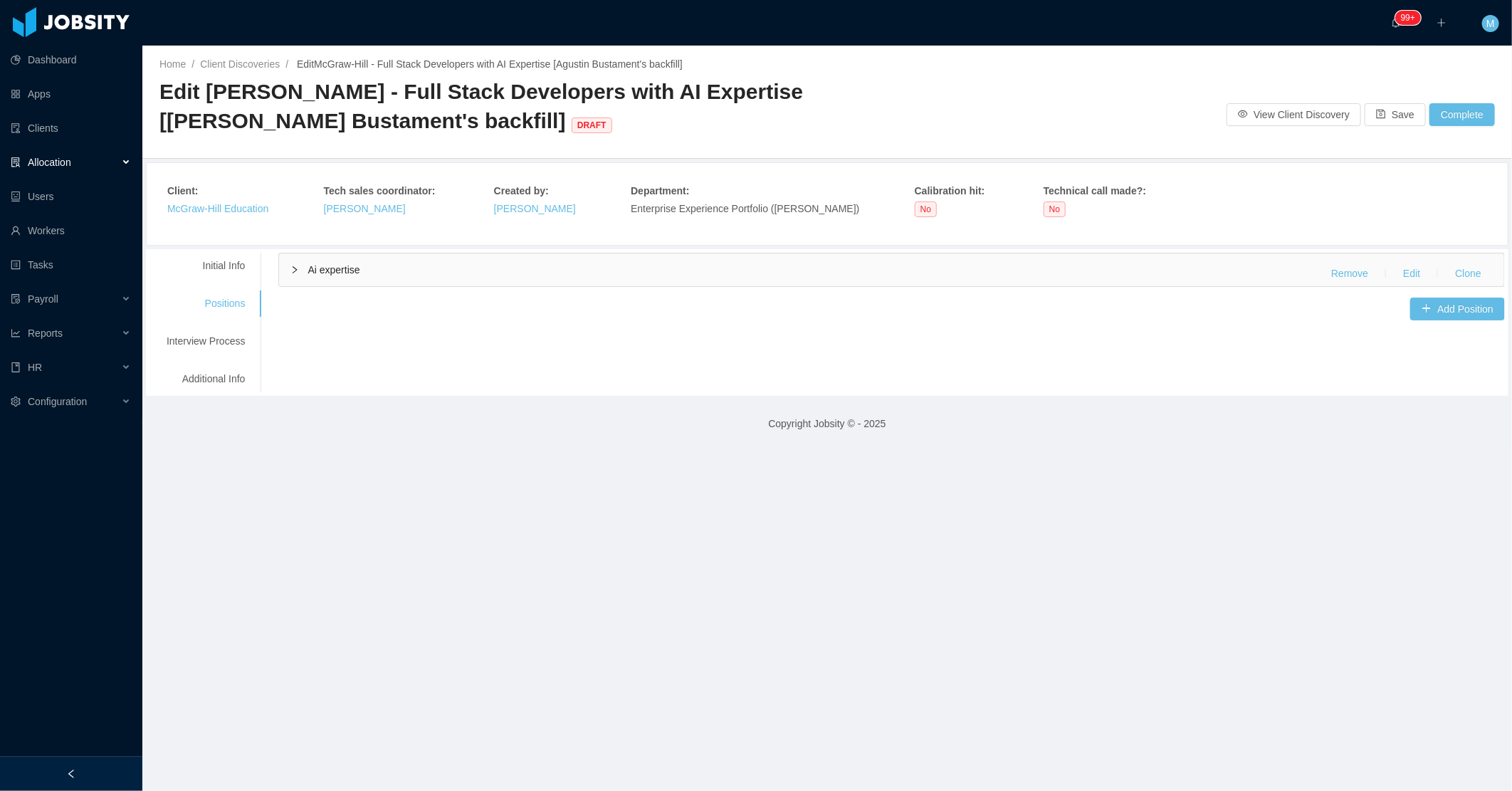
click at [300, 266] on div "Ai expertise Remove Edit Clone" at bounding box center [892, 270] width 1225 height 33
